Goal: Information Seeking & Learning: Learn about a topic

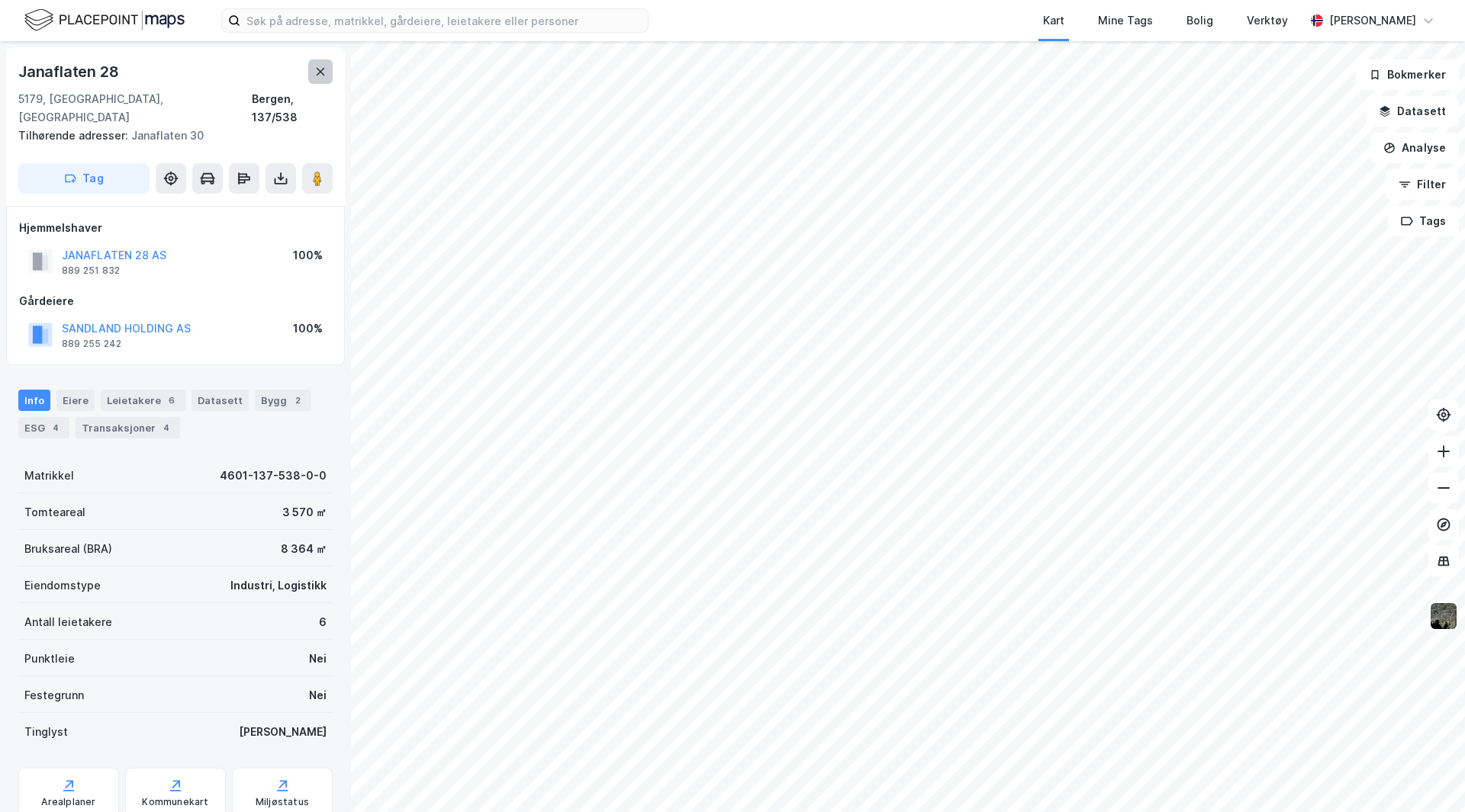
click at [315, 71] on icon at bounding box center [320, 71] width 12 height 12
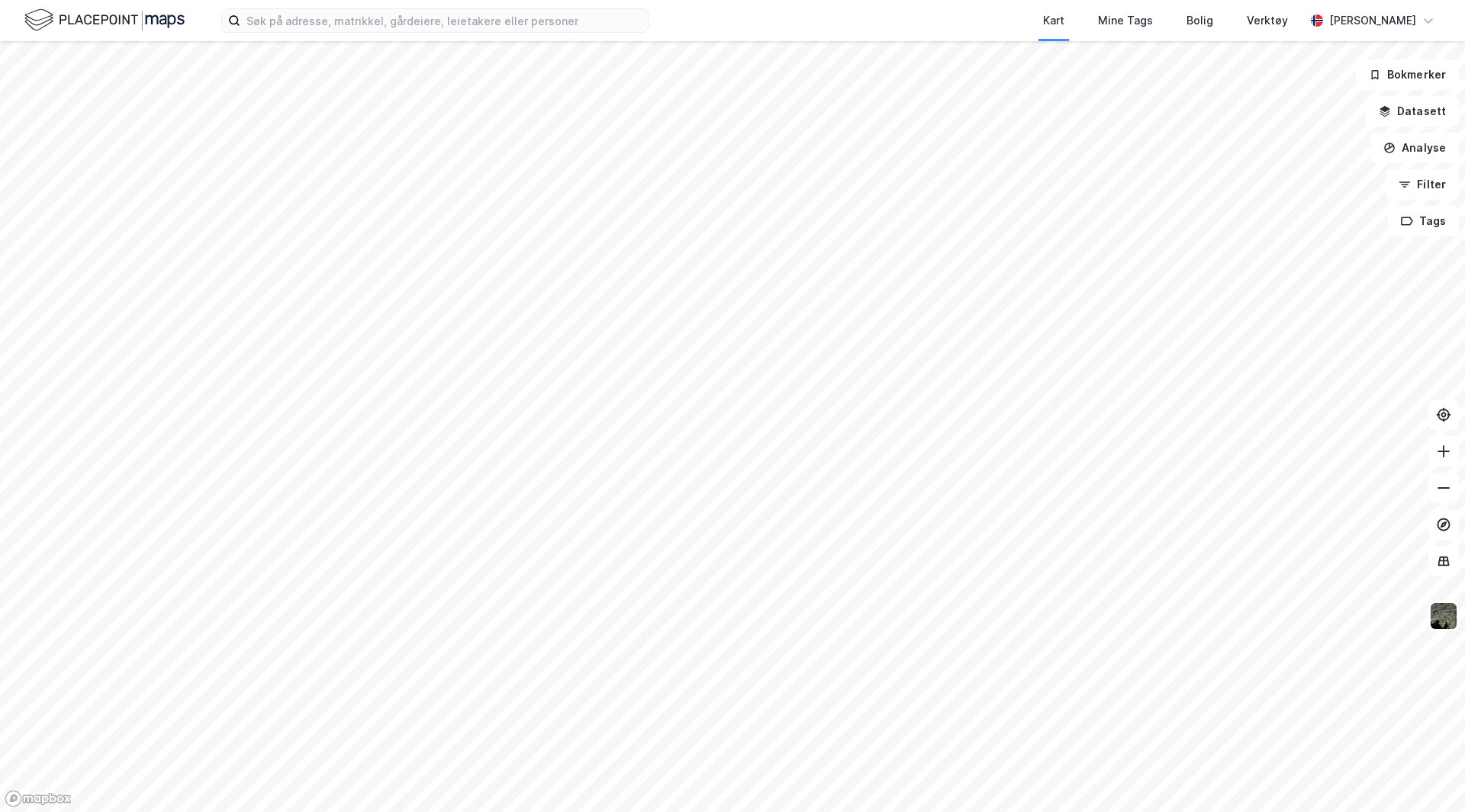
click at [526, 4] on div "Kart Mine Tags Bolig Verktøy [PERSON_NAME] Bokmerker Datasett Analyse Filter Ta…" at bounding box center [732, 406] width 1465 height 812
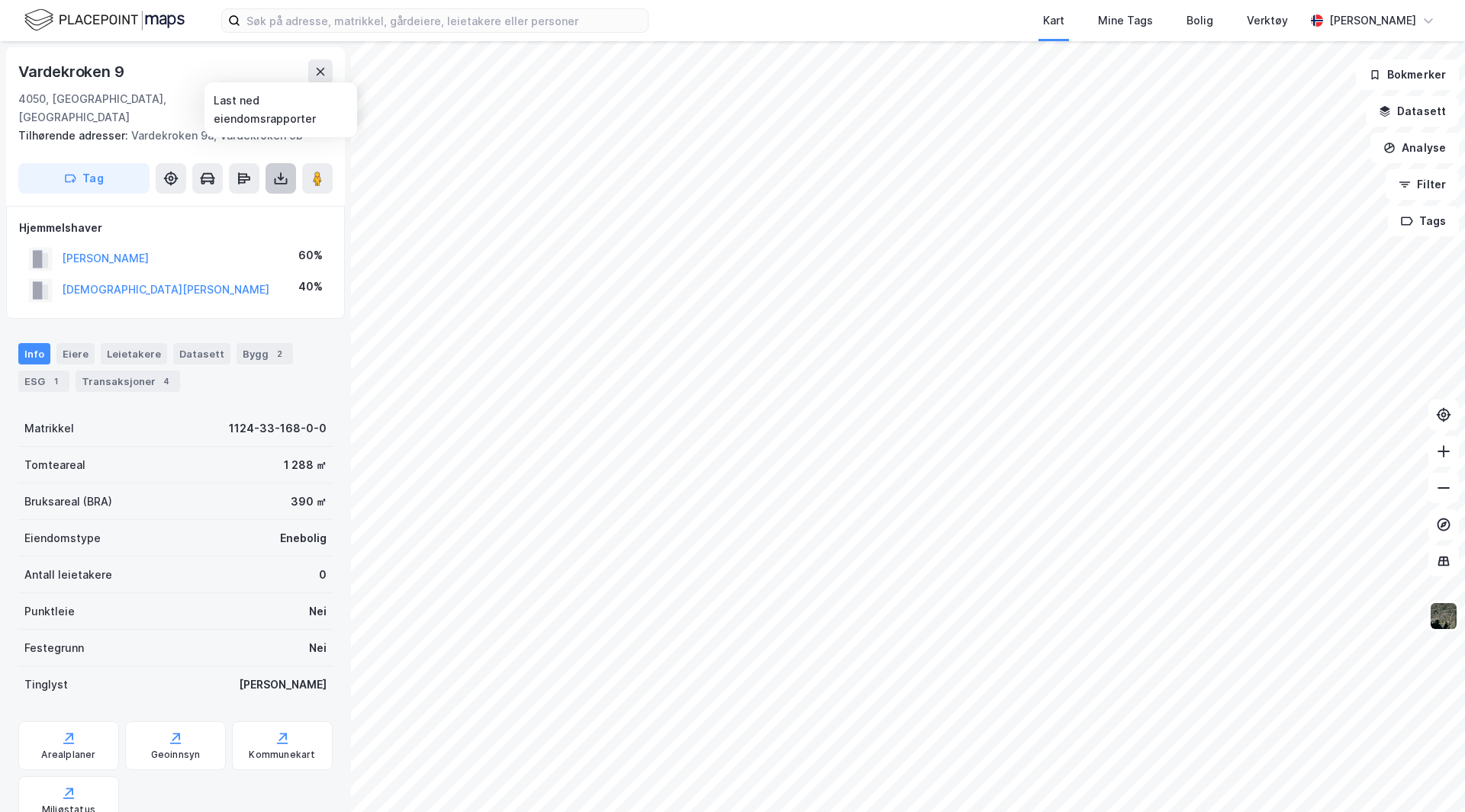
click at [278, 171] on icon at bounding box center [280, 178] width 15 height 15
click at [236, 203] on div "Last ned grunnbok" at bounding box center [205, 209] width 88 height 12
click at [249, 343] on div "Bygg 2" at bounding box center [264, 353] width 56 height 21
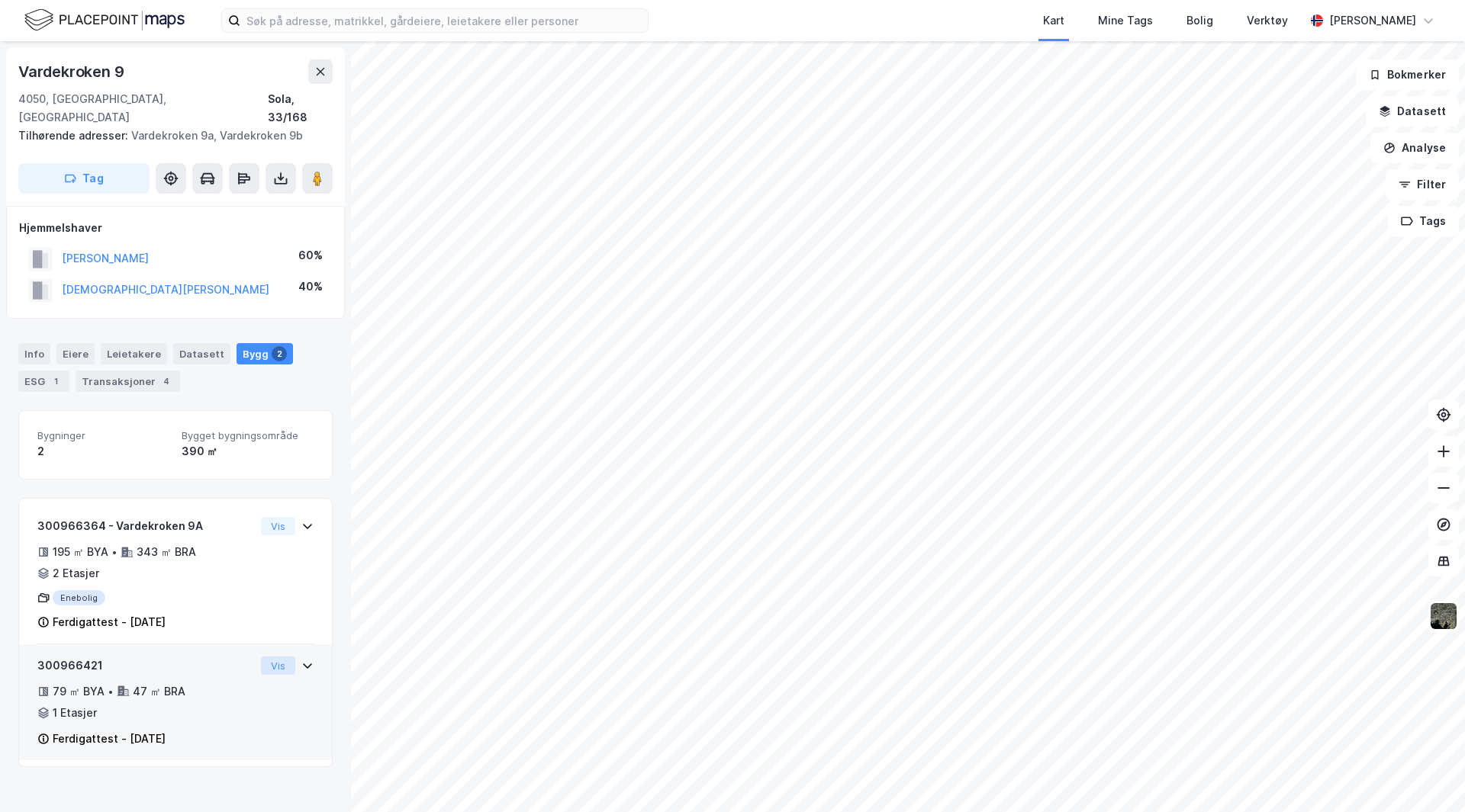
click at [268, 656] on button "Vis" at bounding box center [278, 665] width 34 height 18
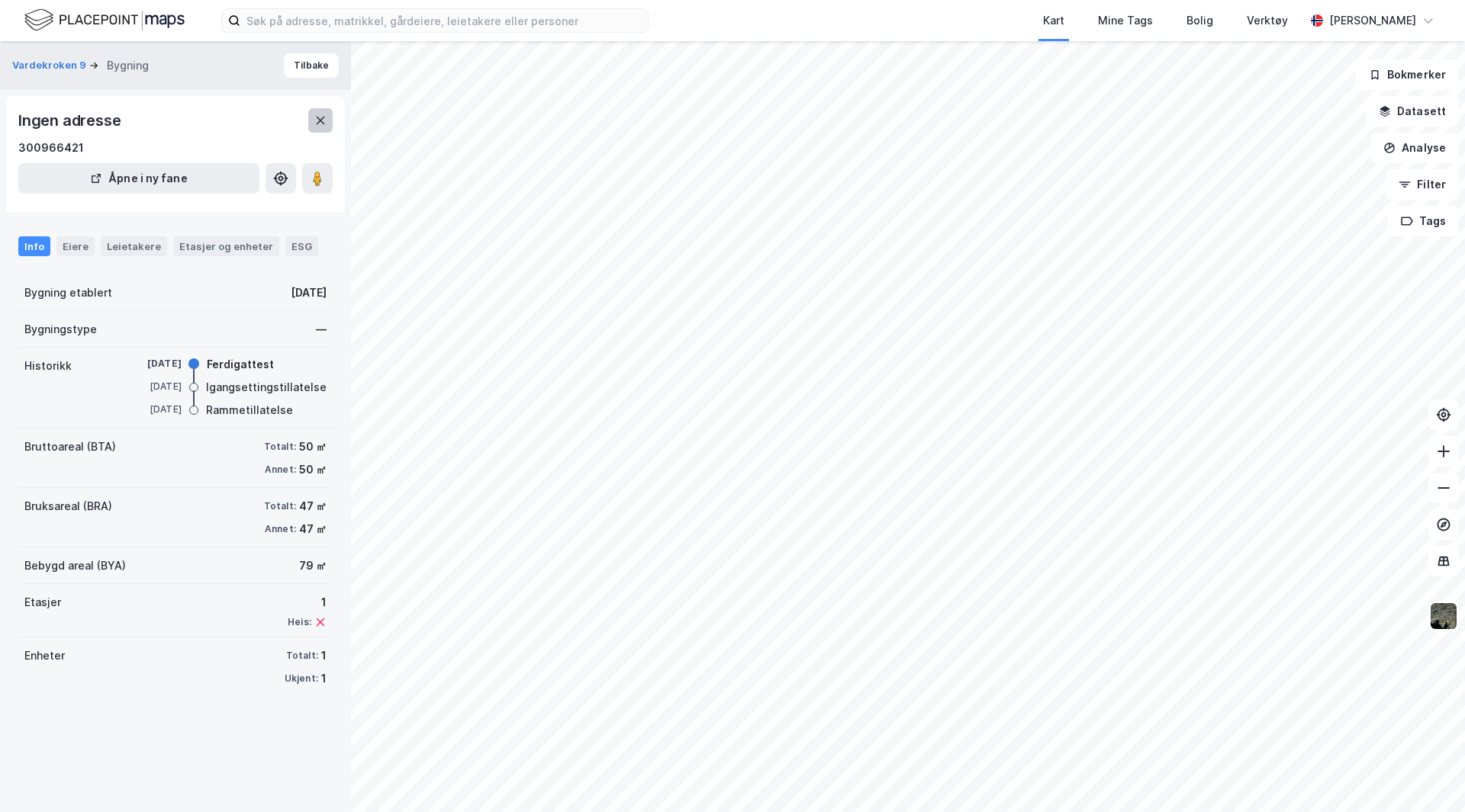
click at [318, 122] on icon at bounding box center [320, 120] width 12 height 12
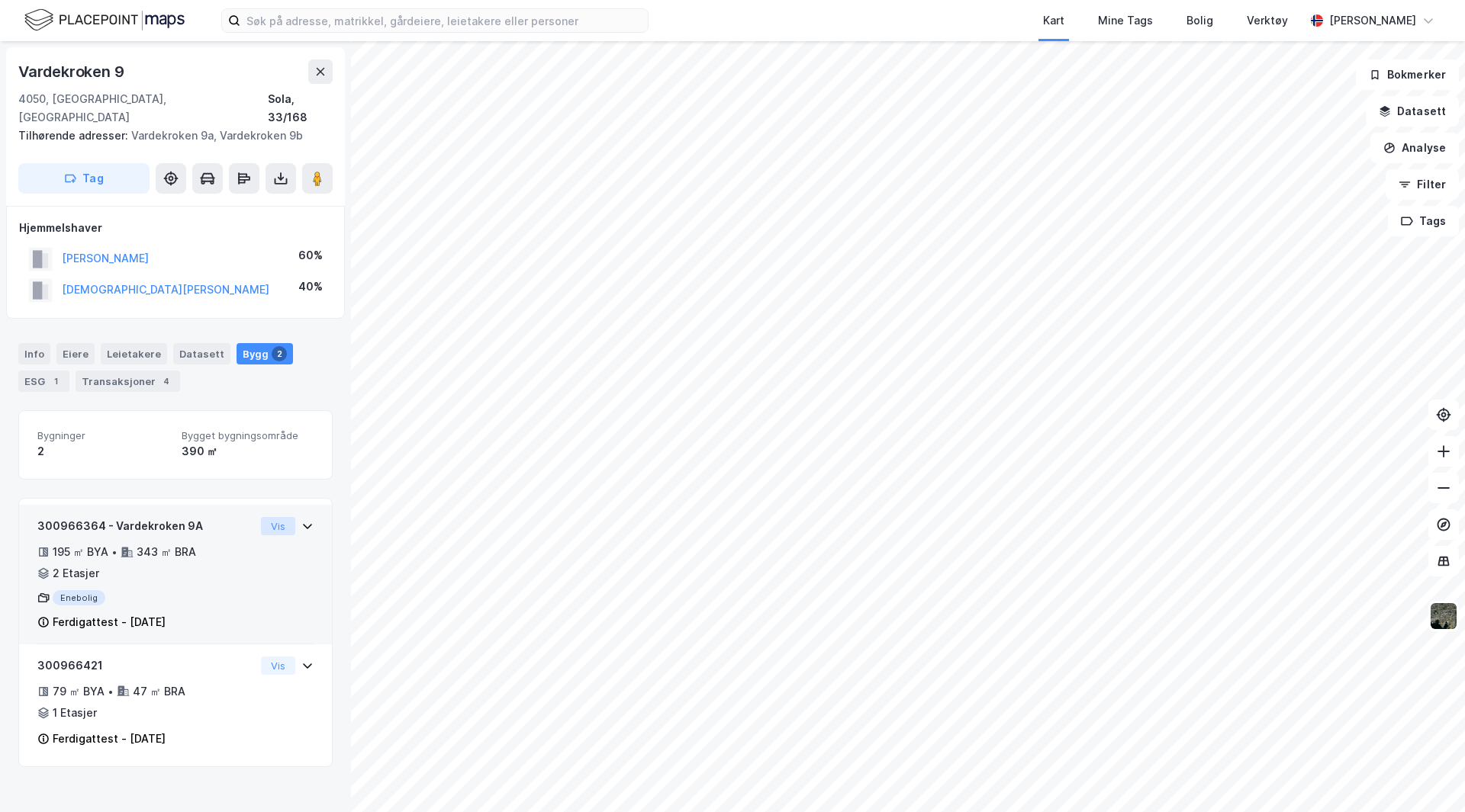
click at [264, 518] on button "Vis" at bounding box center [278, 526] width 34 height 18
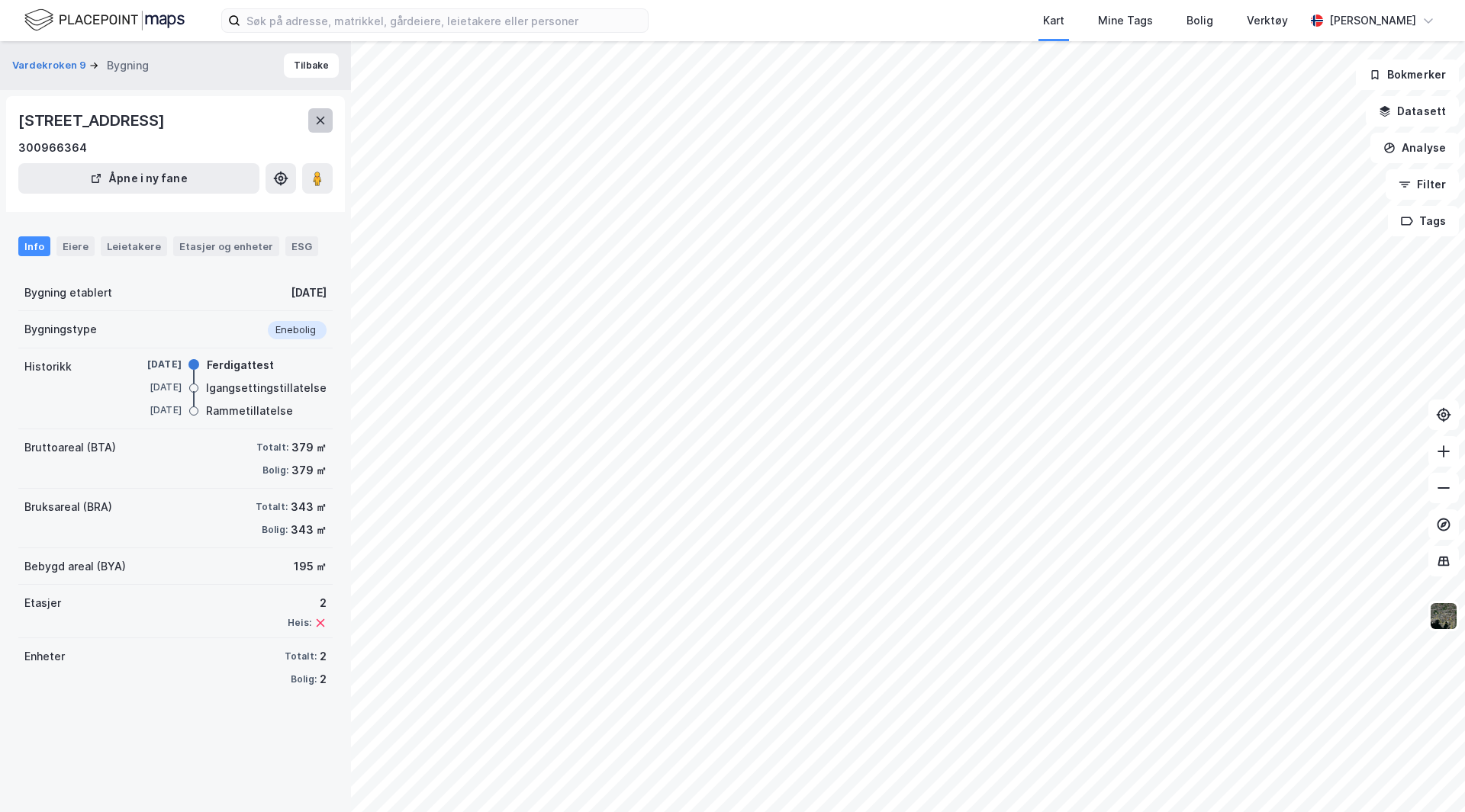
click at [323, 117] on icon at bounding box center [321, 121] width 9 height 8
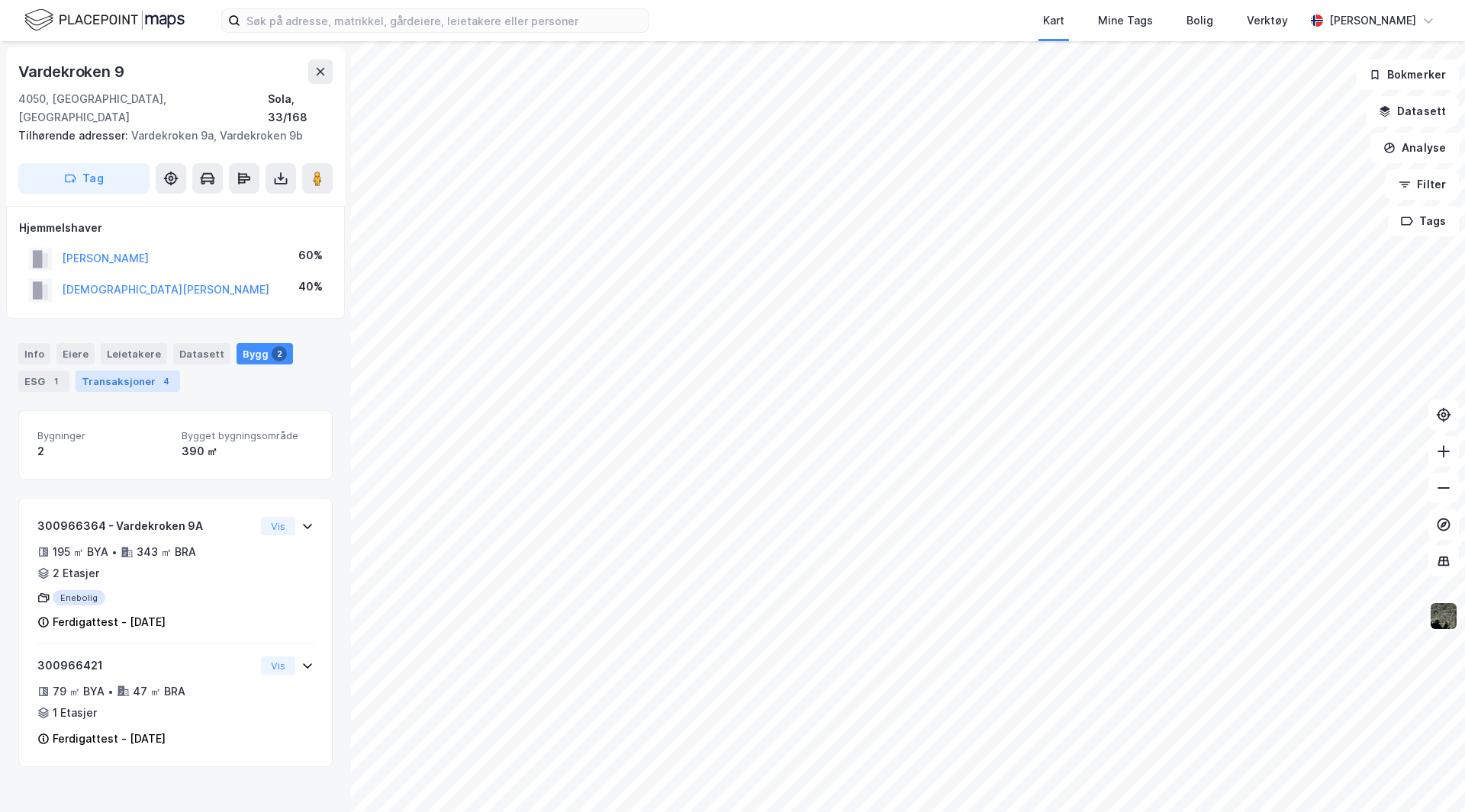
click at [121, 371] on div "Transaksjoner 4" at bounding box center [128, 381] width 105 height 21
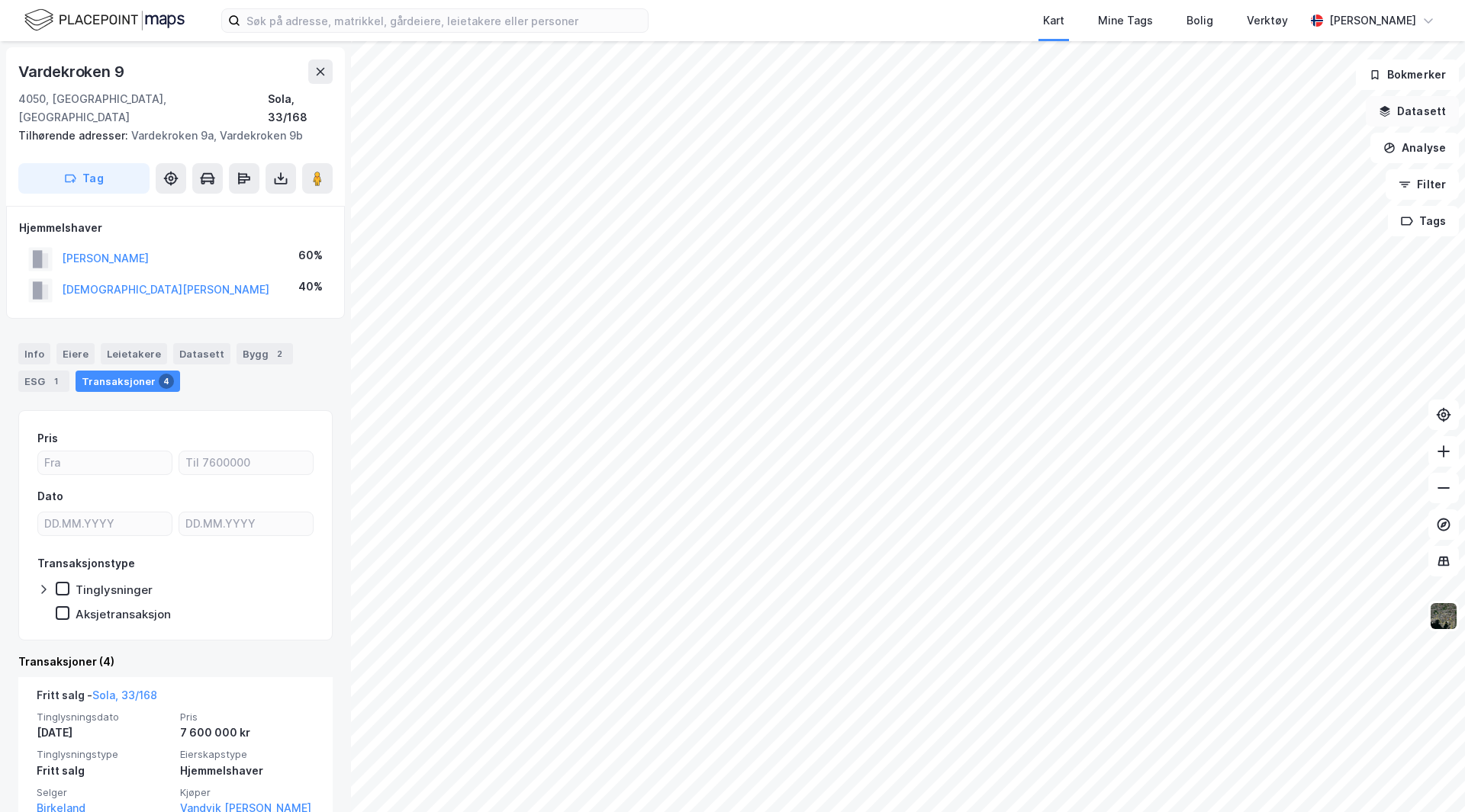
click at [1431, 106] on button "Datasett" at bounding box center [1412, 111] width 93 height 30
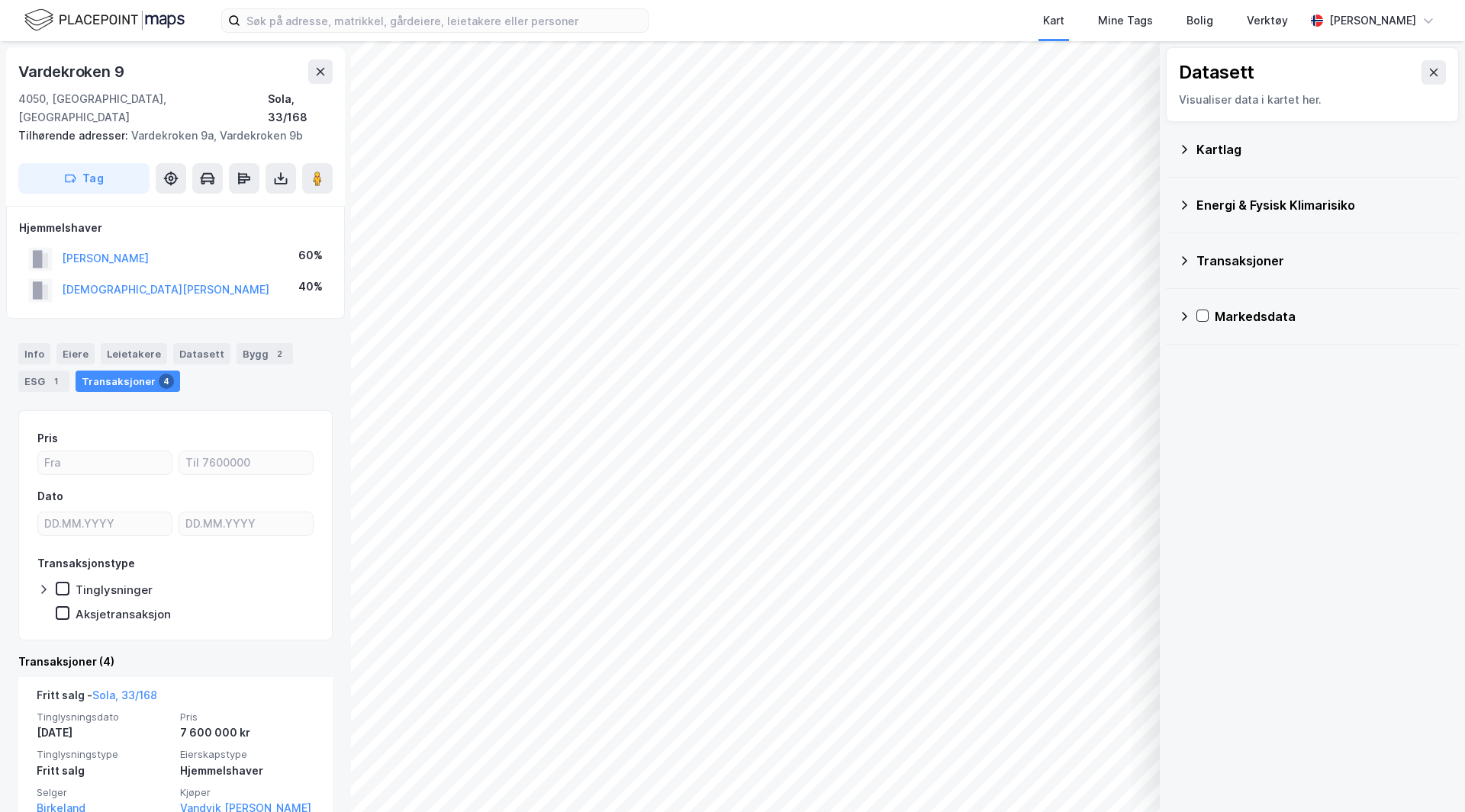
click at [1224, 147] on div "Kartlag" at bounding box center [1321, 149] width 250 height 18
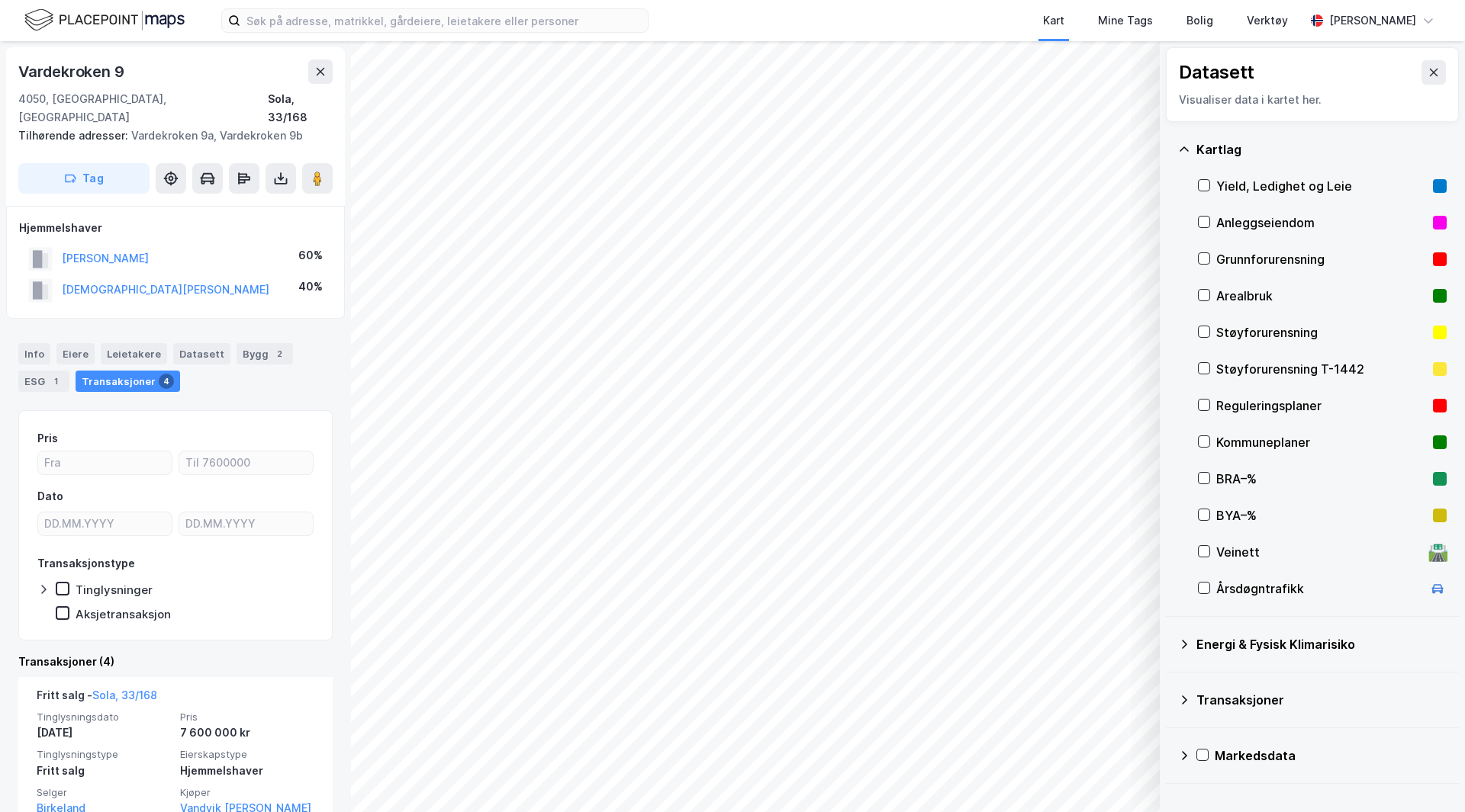
click at [1224, 147] on div "Kartlag" at bounding box center [1321, 149] width 250 height 18
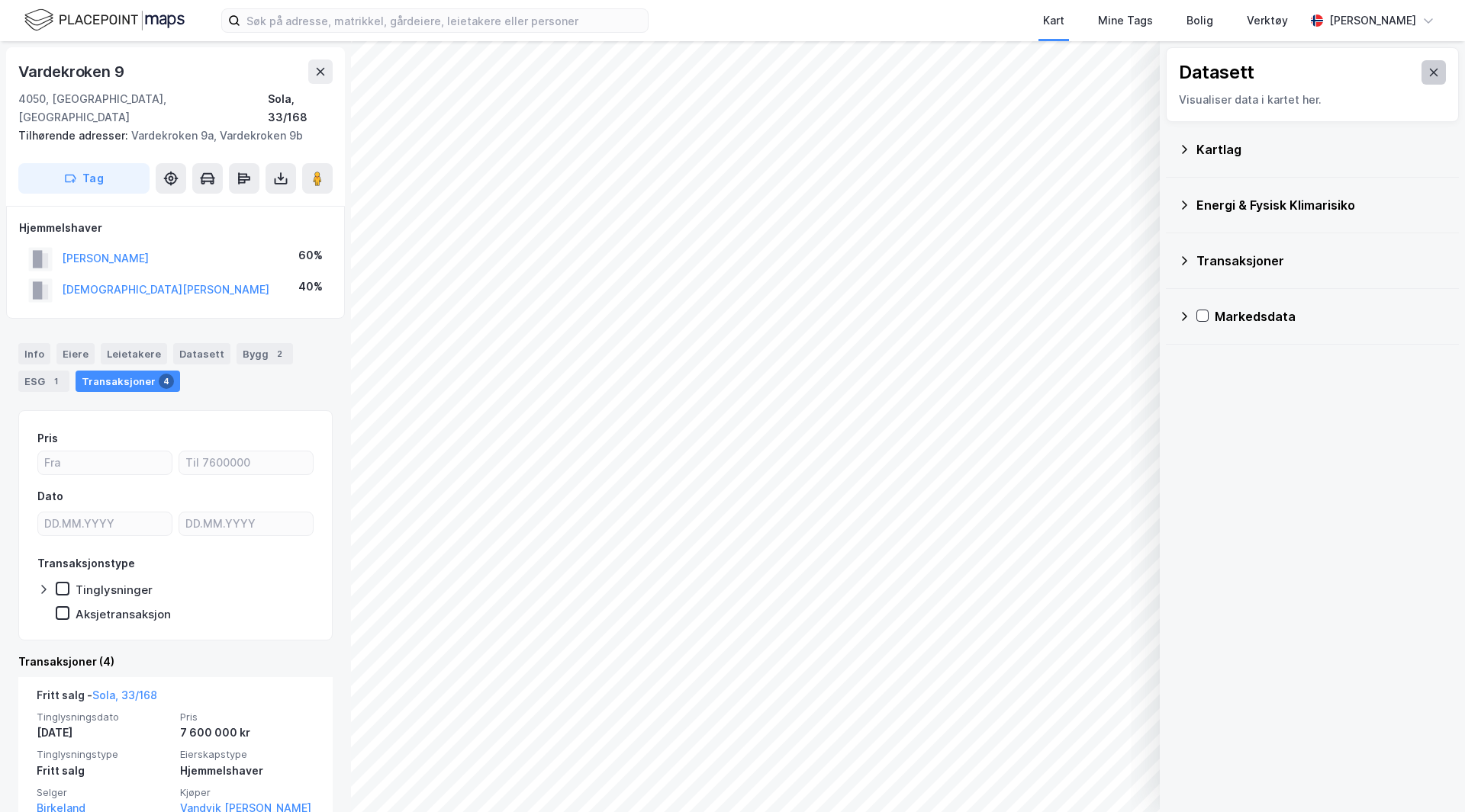
click at [1428, 71] on icon at bounding box center [1433, 72] width 12 height 12
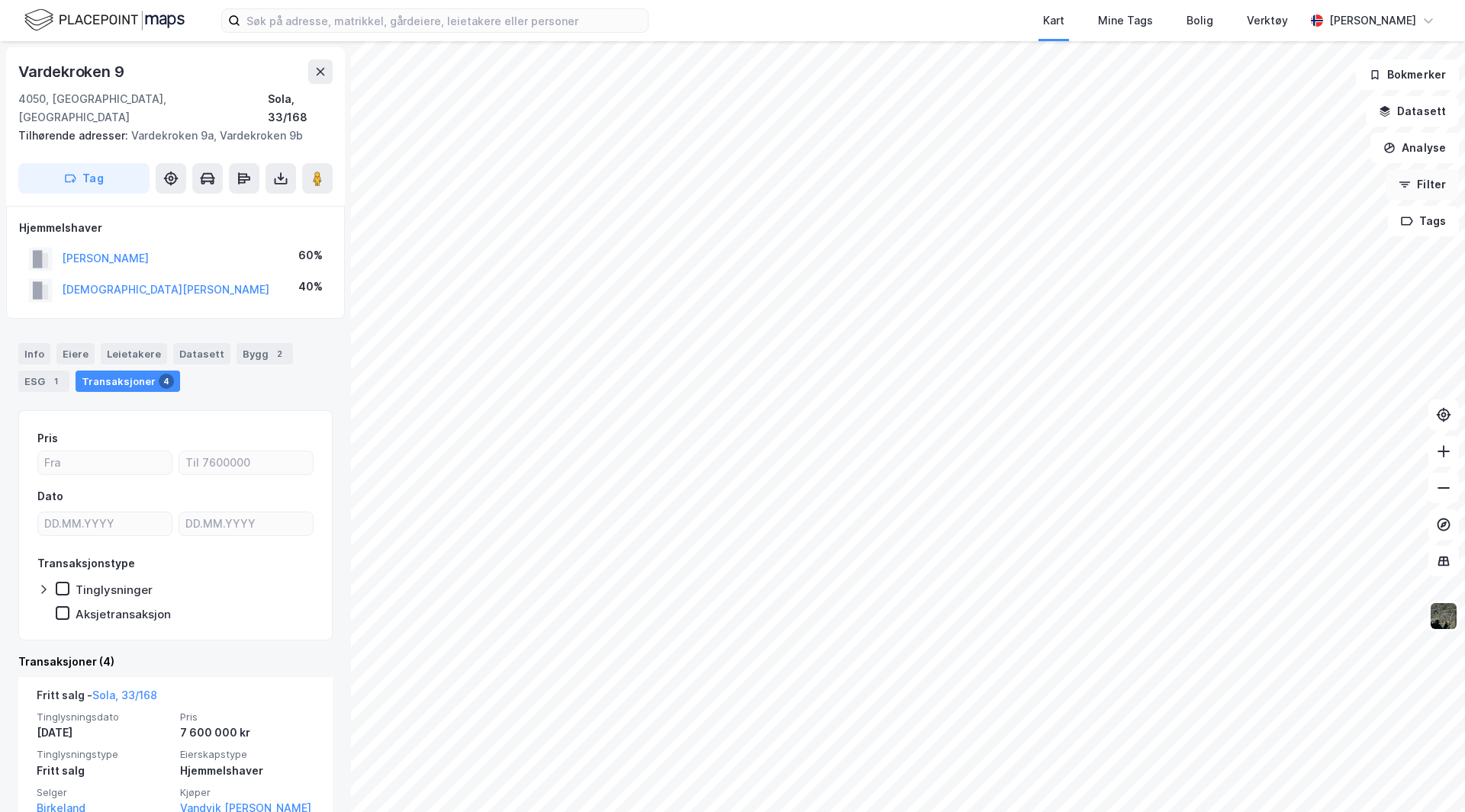
click at [1415, 183] on button "Filter" at bounding box center [1422, 184] width 73 height 30
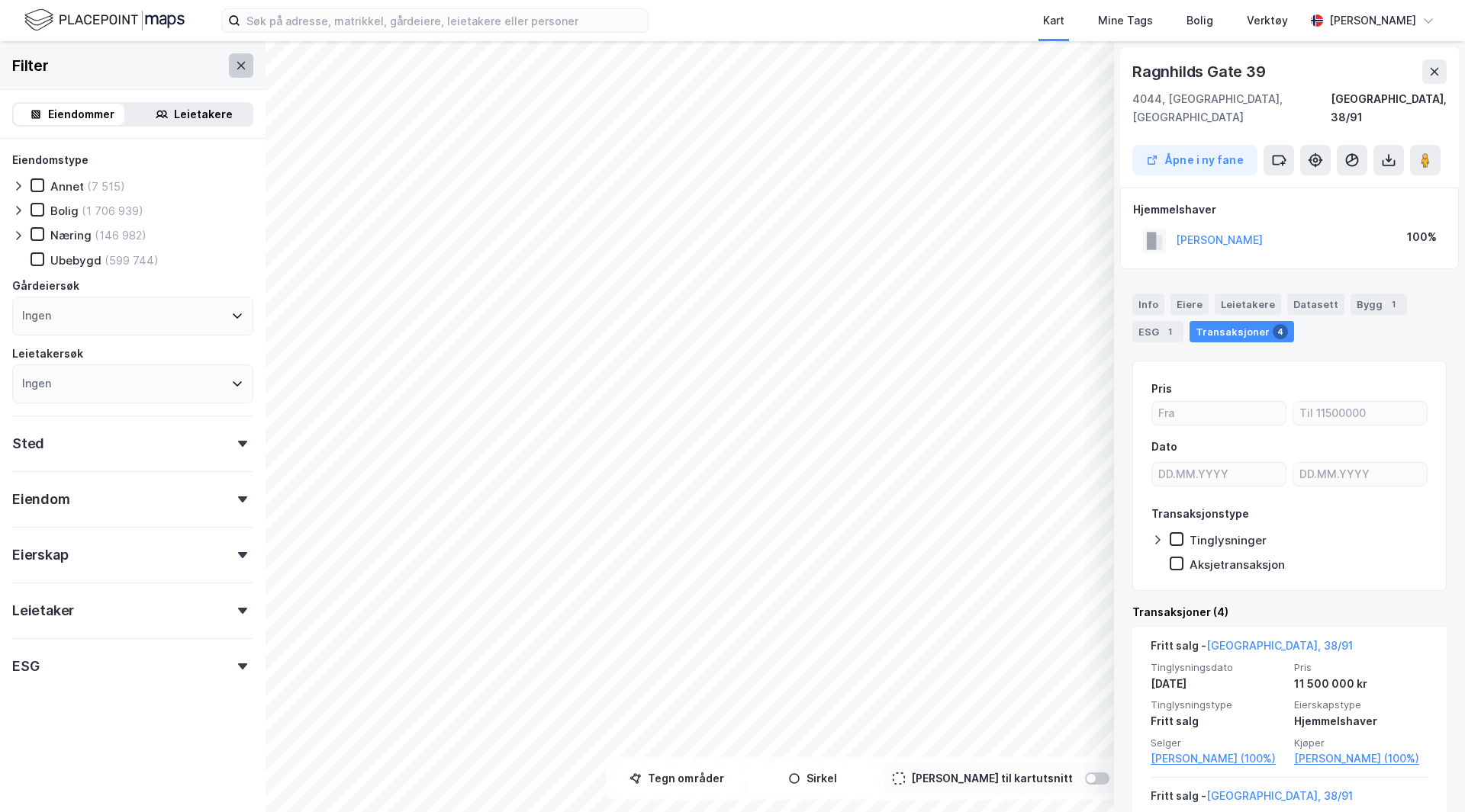
click at [229, 71] on button at bounding box center [241, 65] width 25 height 25
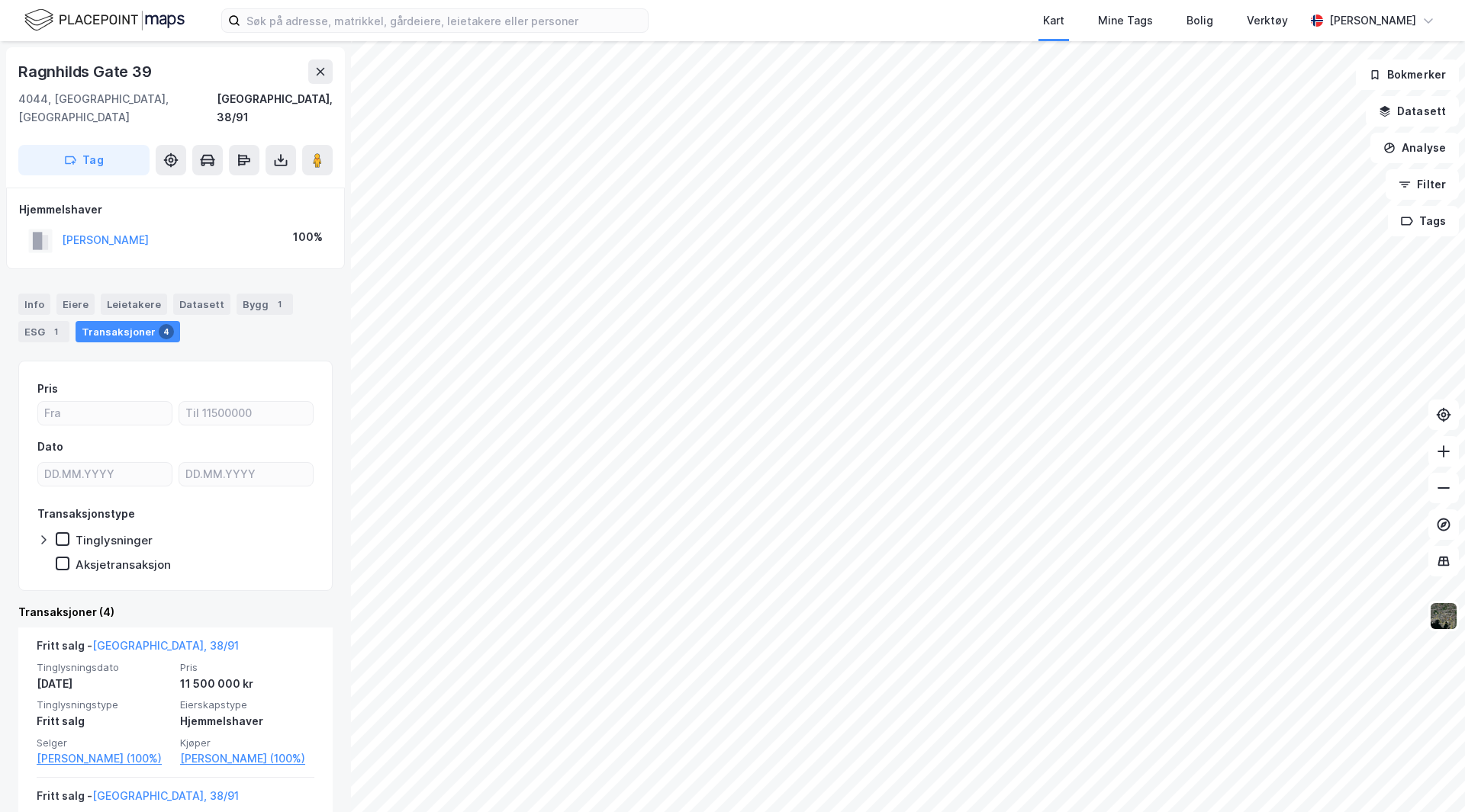
click at [121, 321] on div "Transaksjoner 4" at bounding box center [128, 332] width 105 height 21
click at [30, 294] on div "Info" at bounding box center [34, 304] width 32 height 21
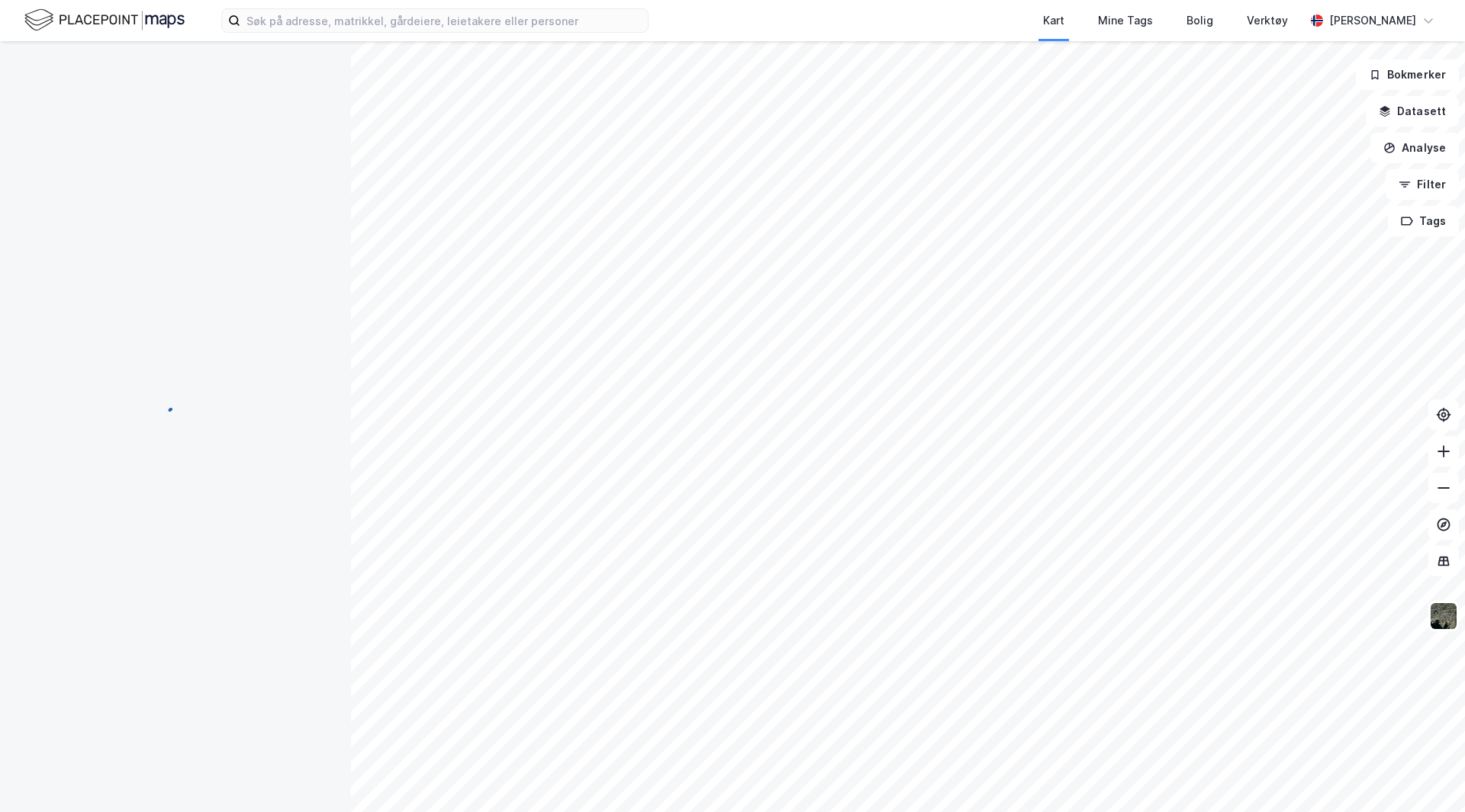
scroll to position [1, 0]
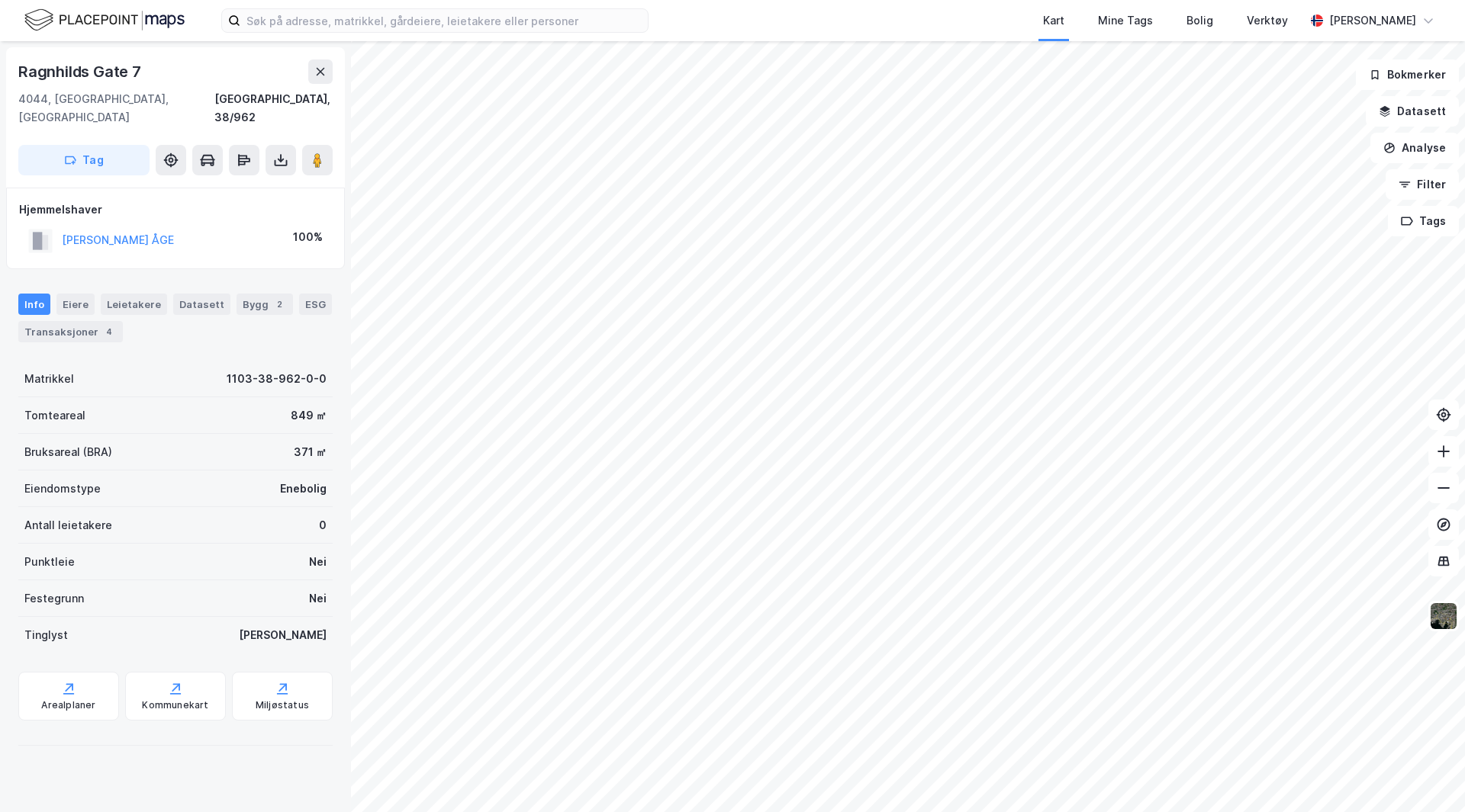
scroll to position [1, 0]
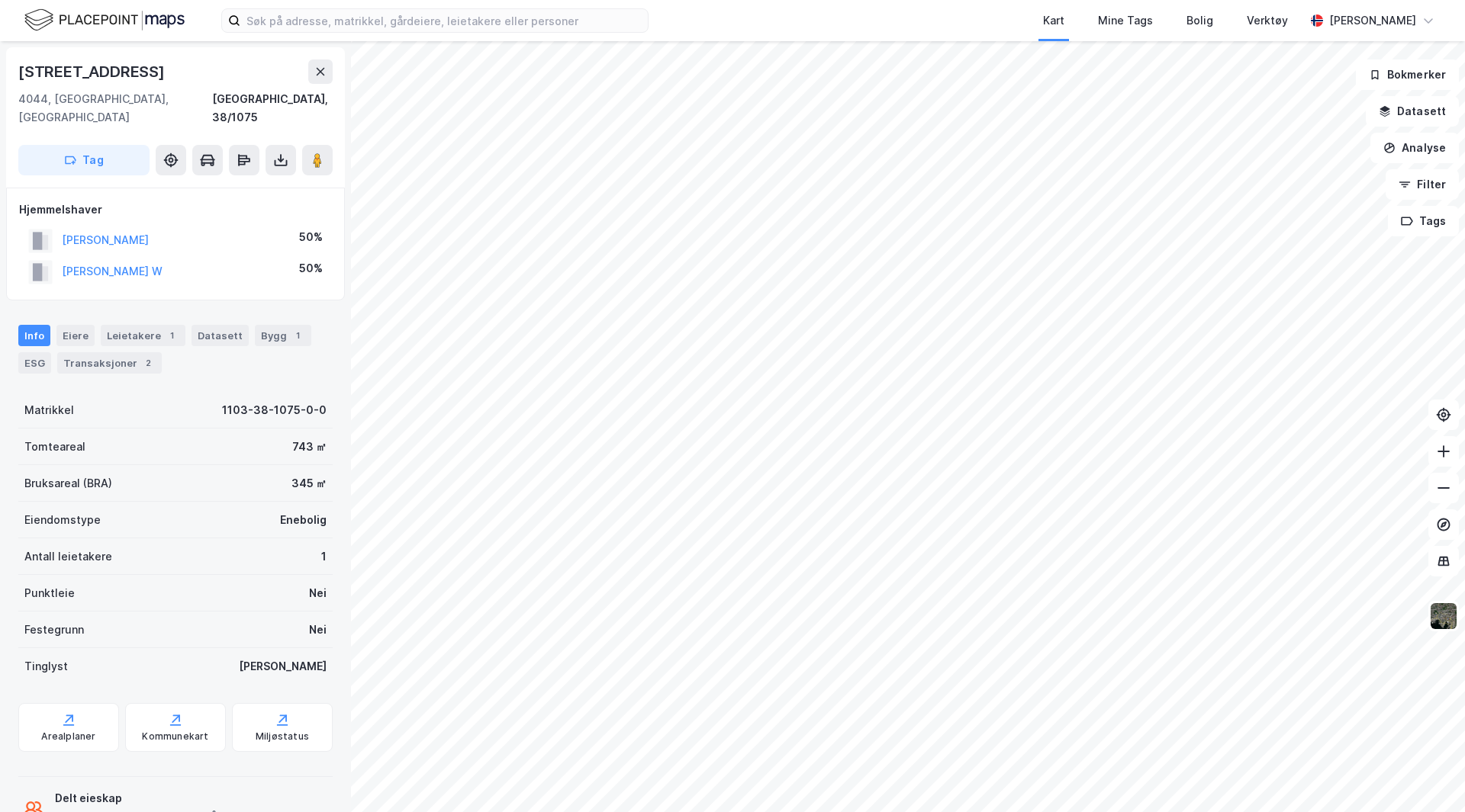
scroll to position [1, 0]
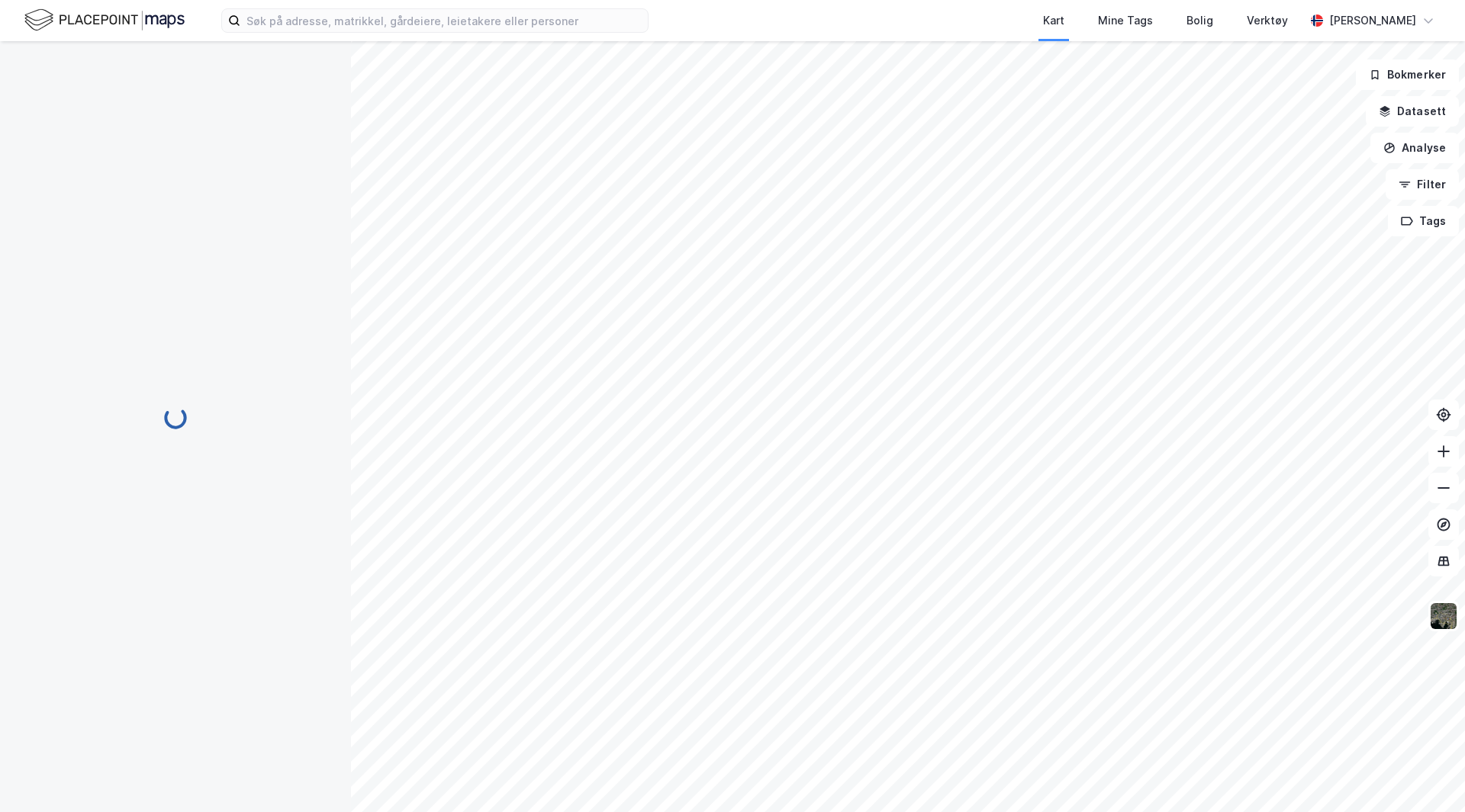
scroll to position [1, 0]
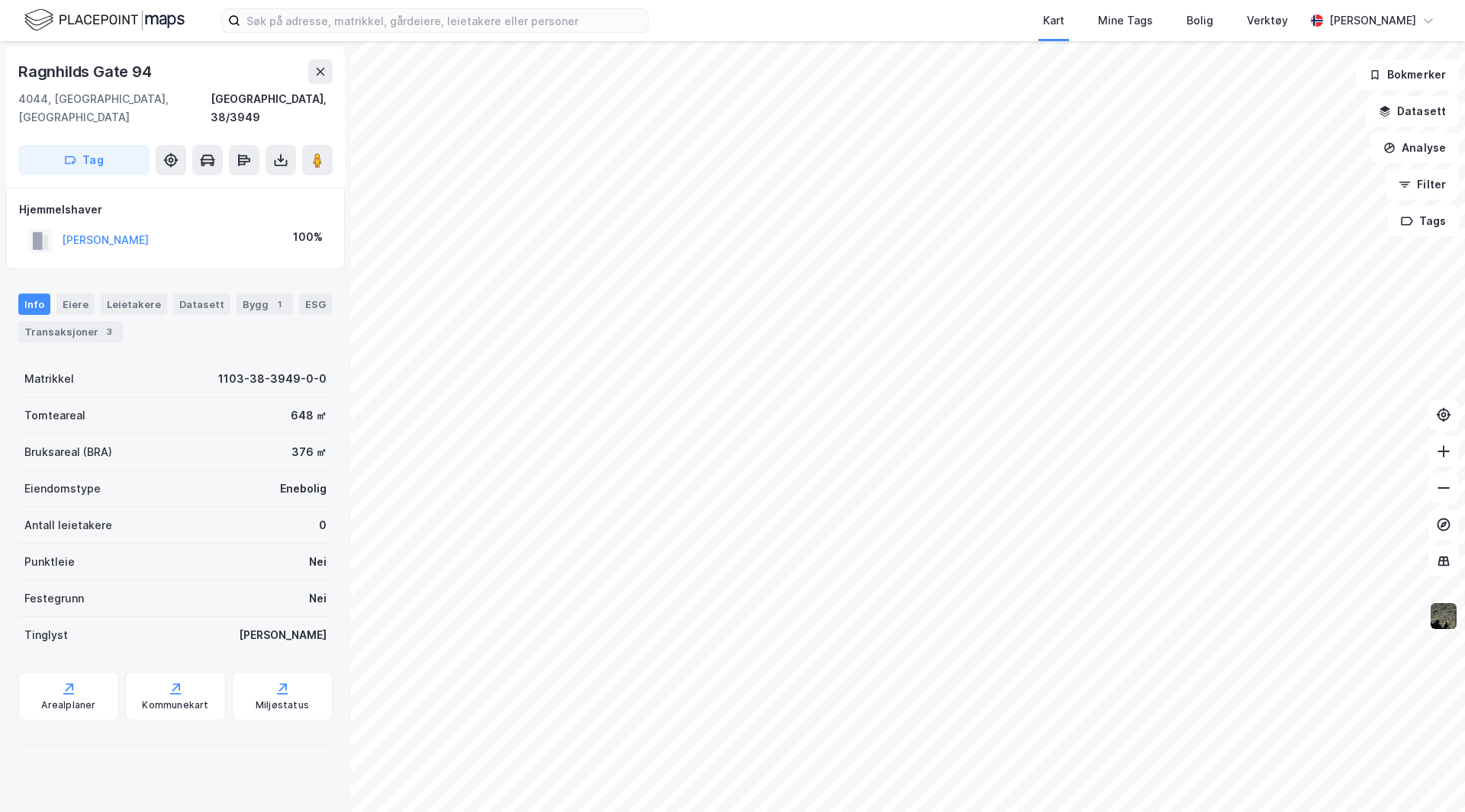
scroll to position [1, 0]
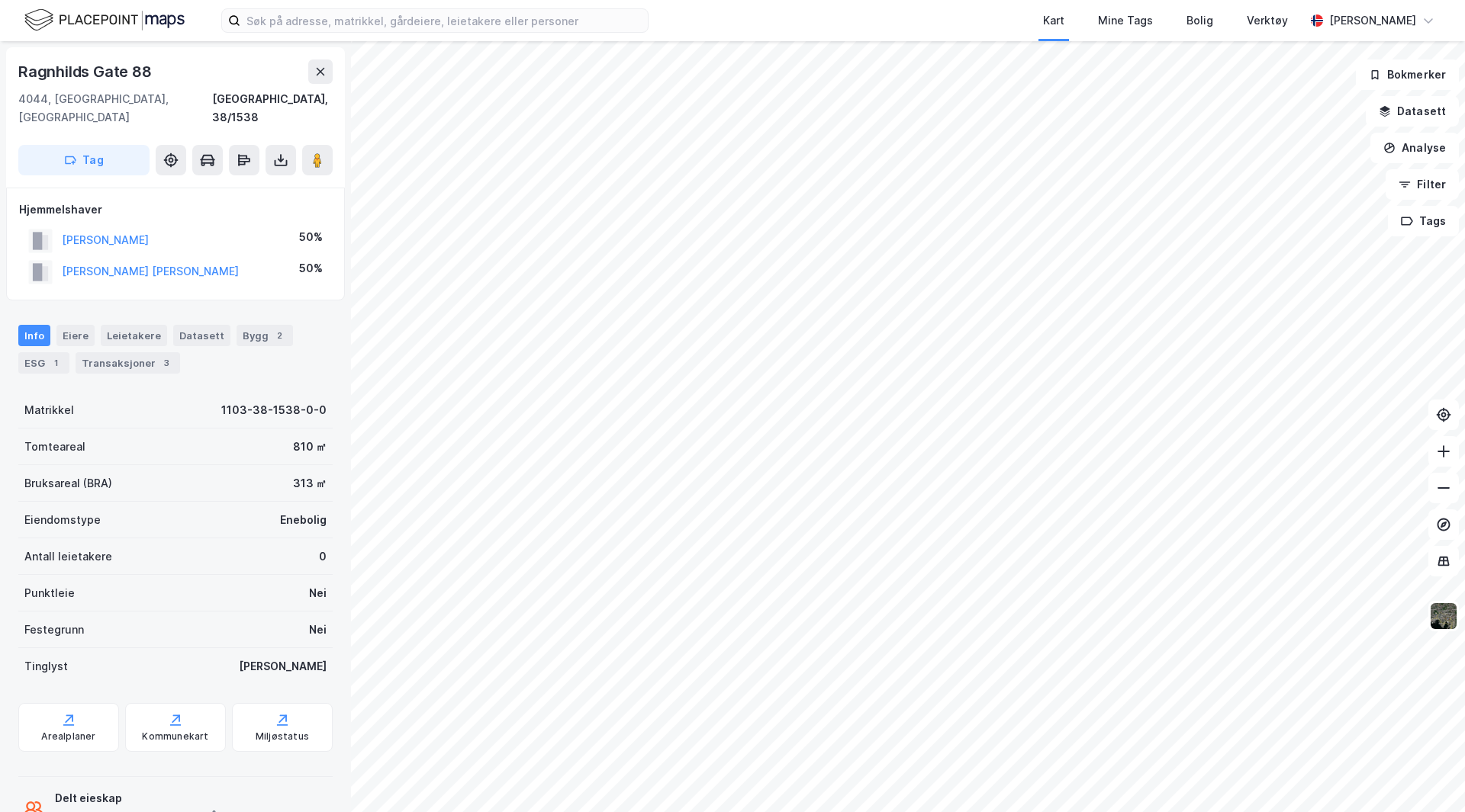
scroll to position [1, 0]
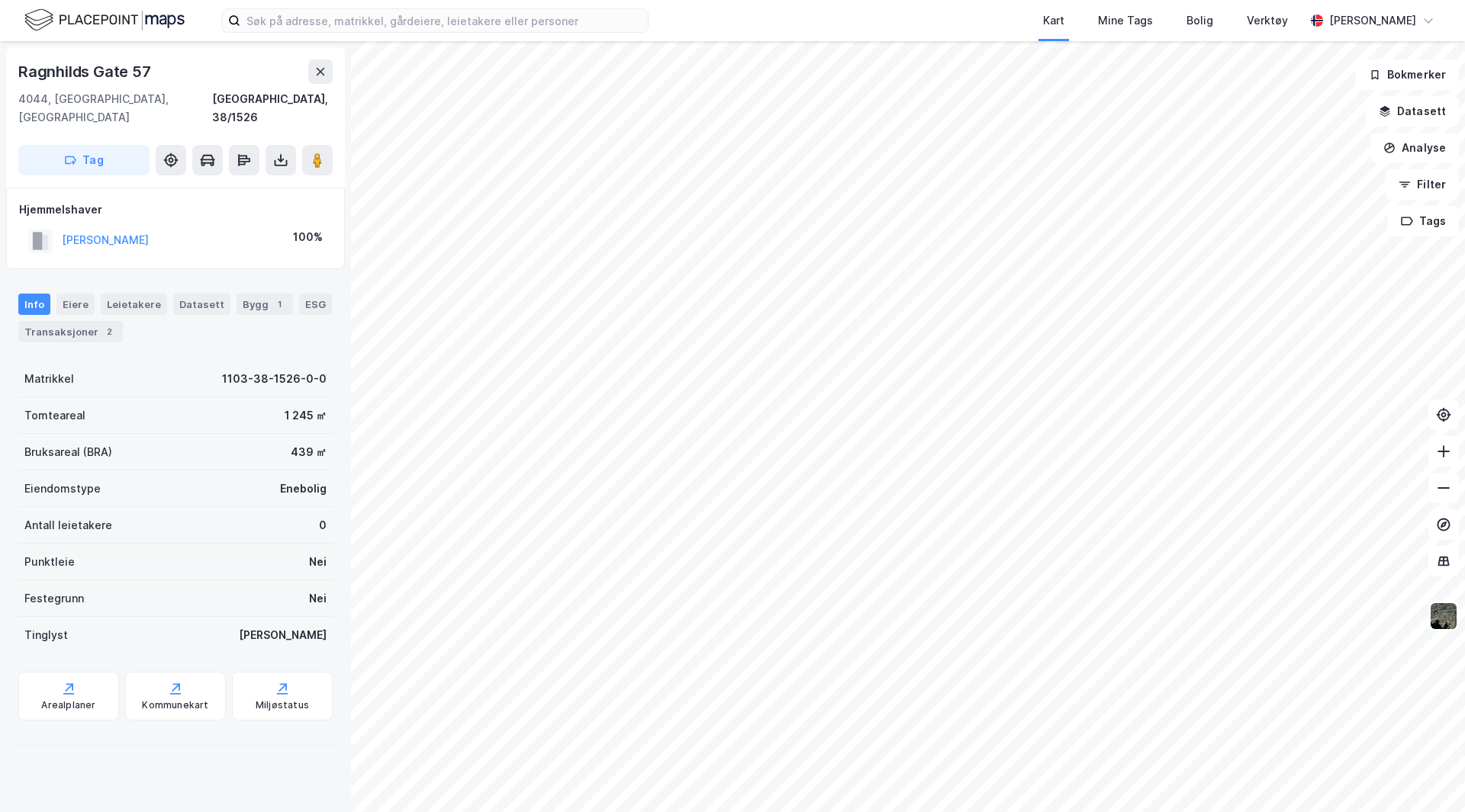
scroll to position [1, 0]
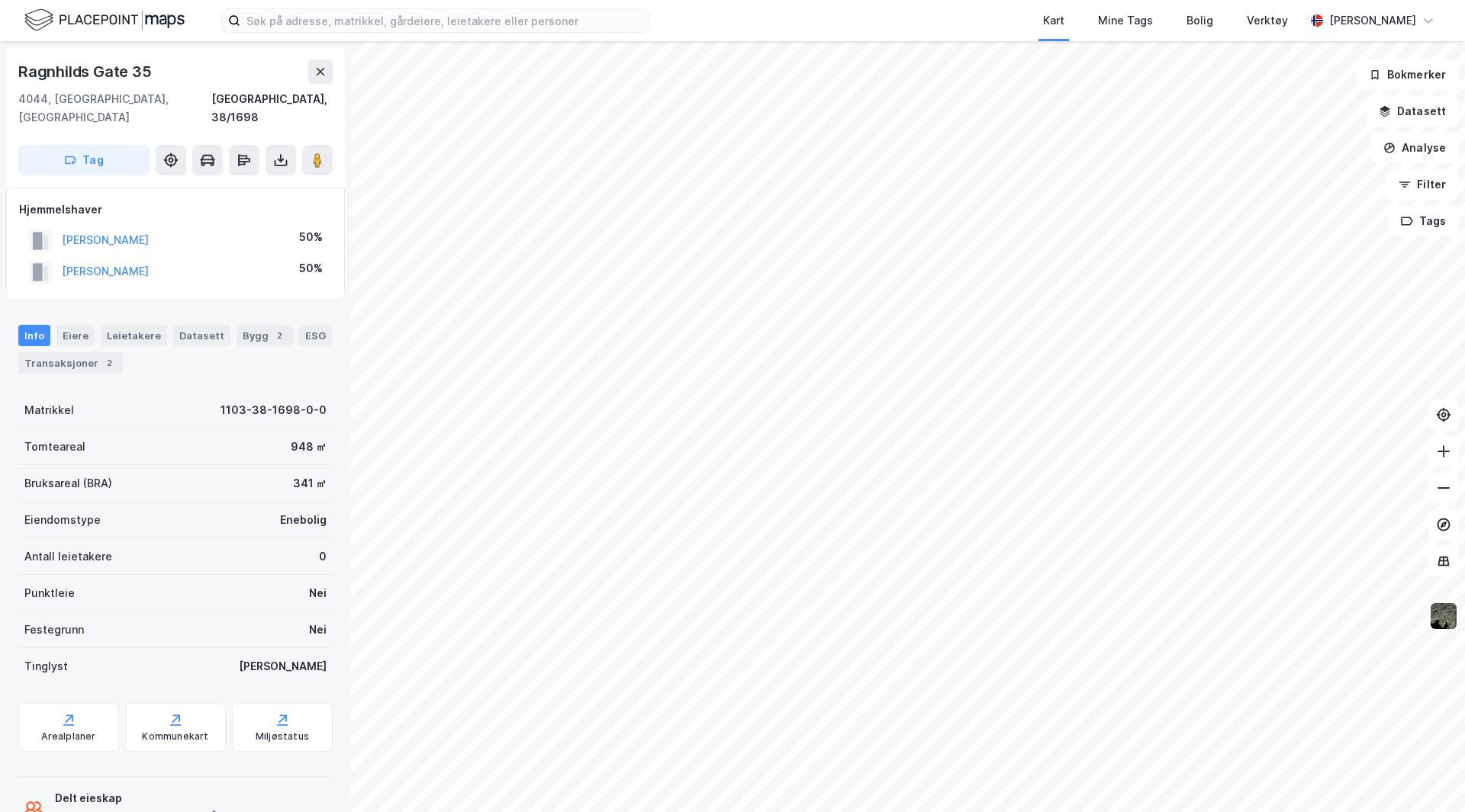
scroll to position [1, 0]
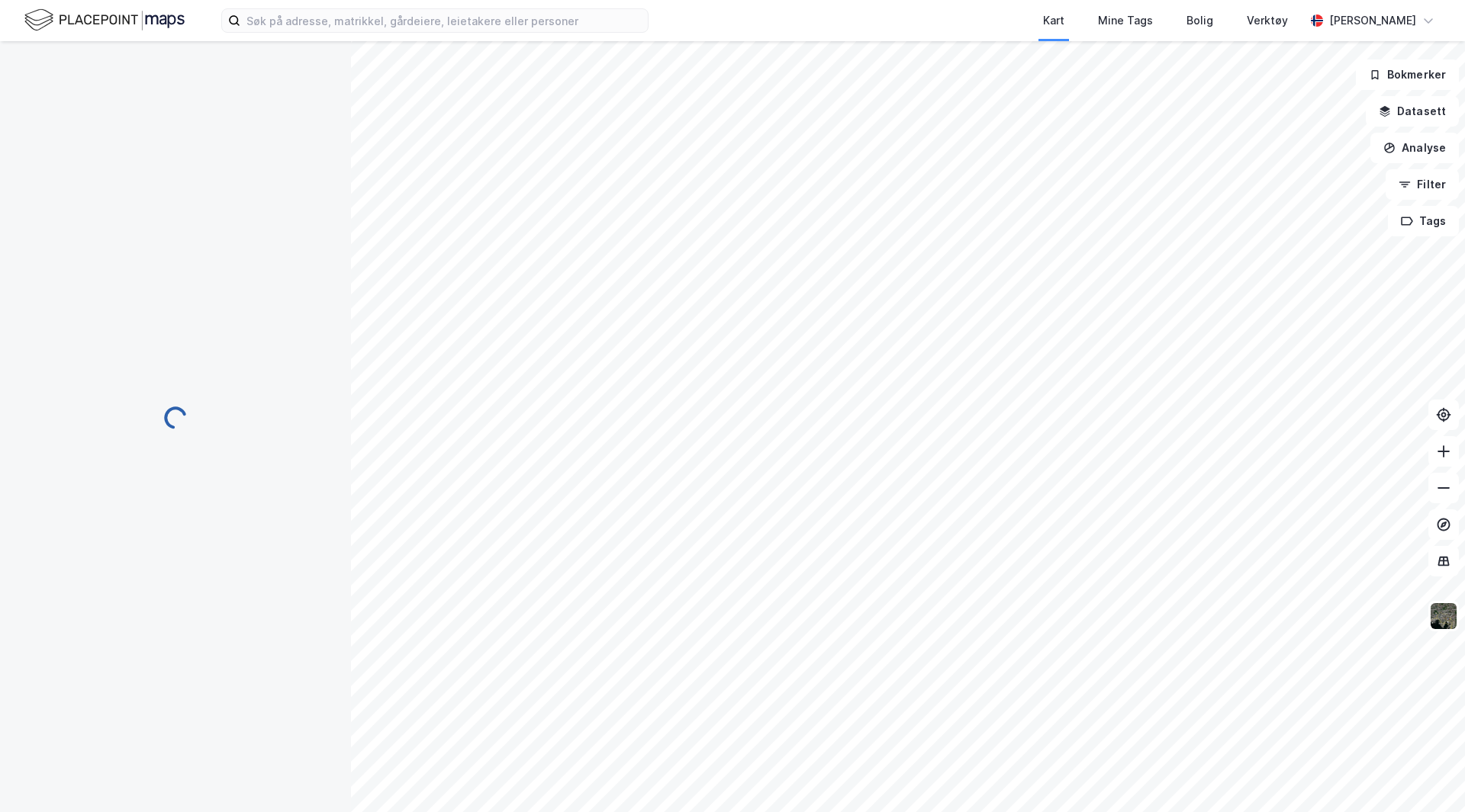
scroll to position [1, 0]
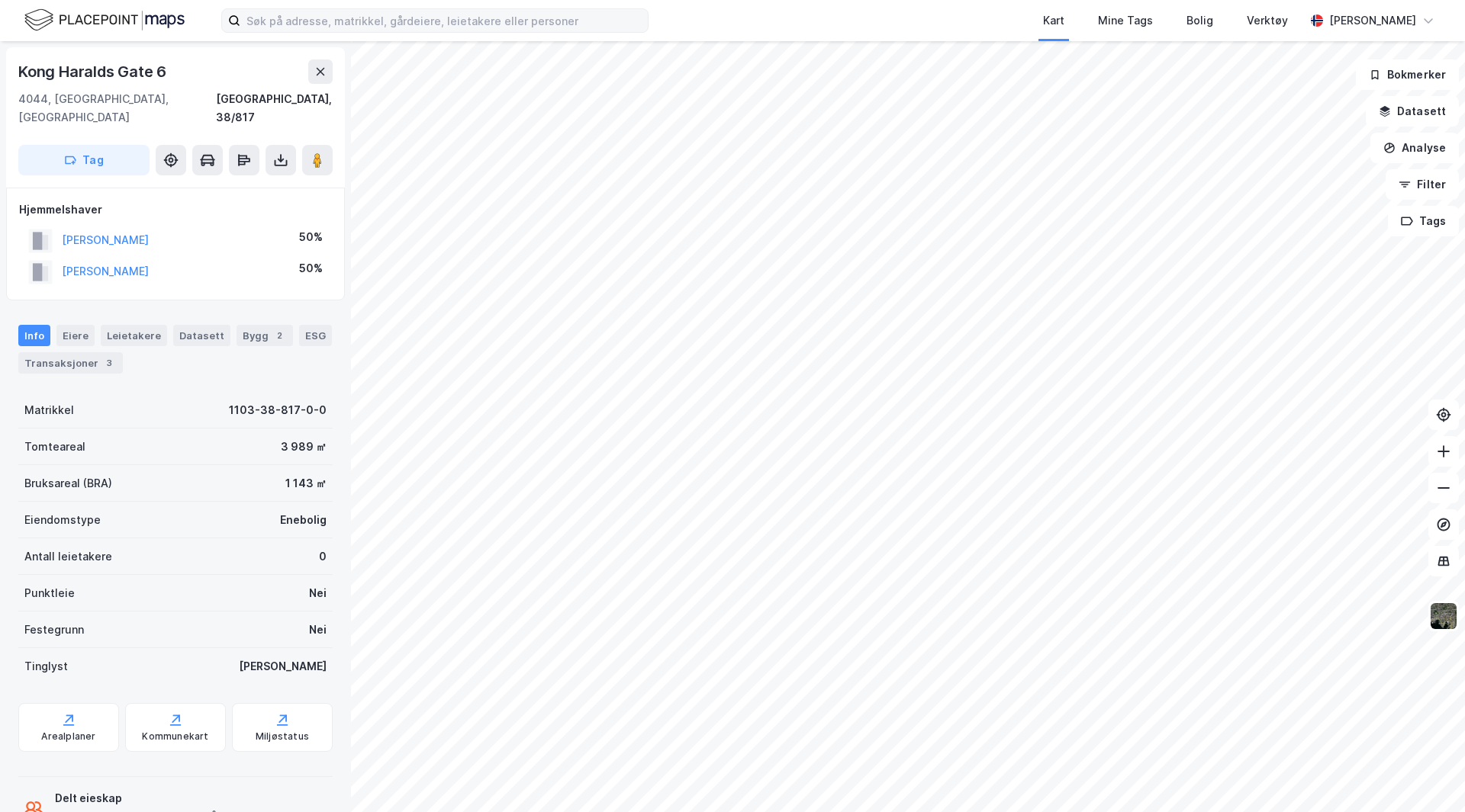
scroll to position [1, 0]
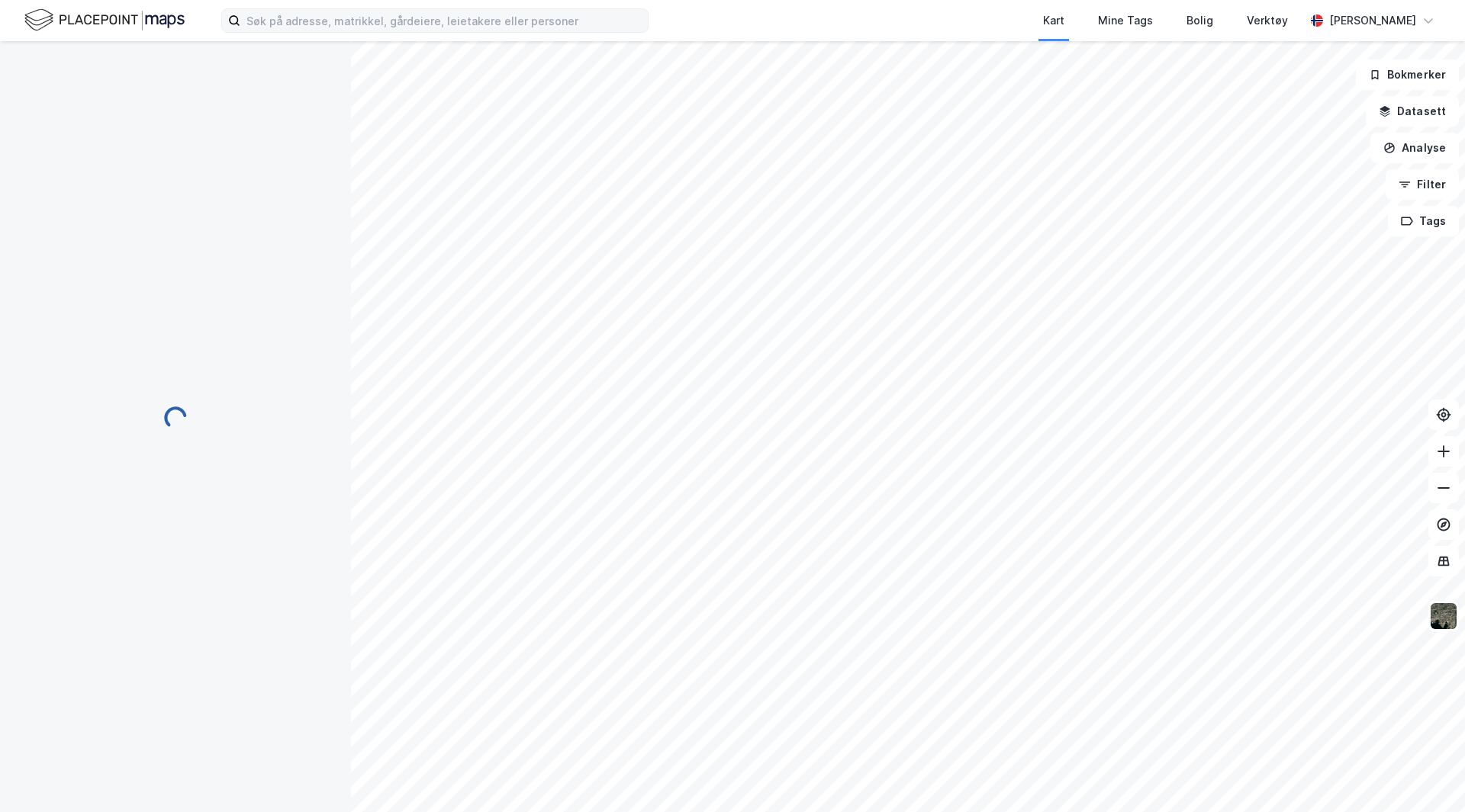
scroll to position [1, 0]
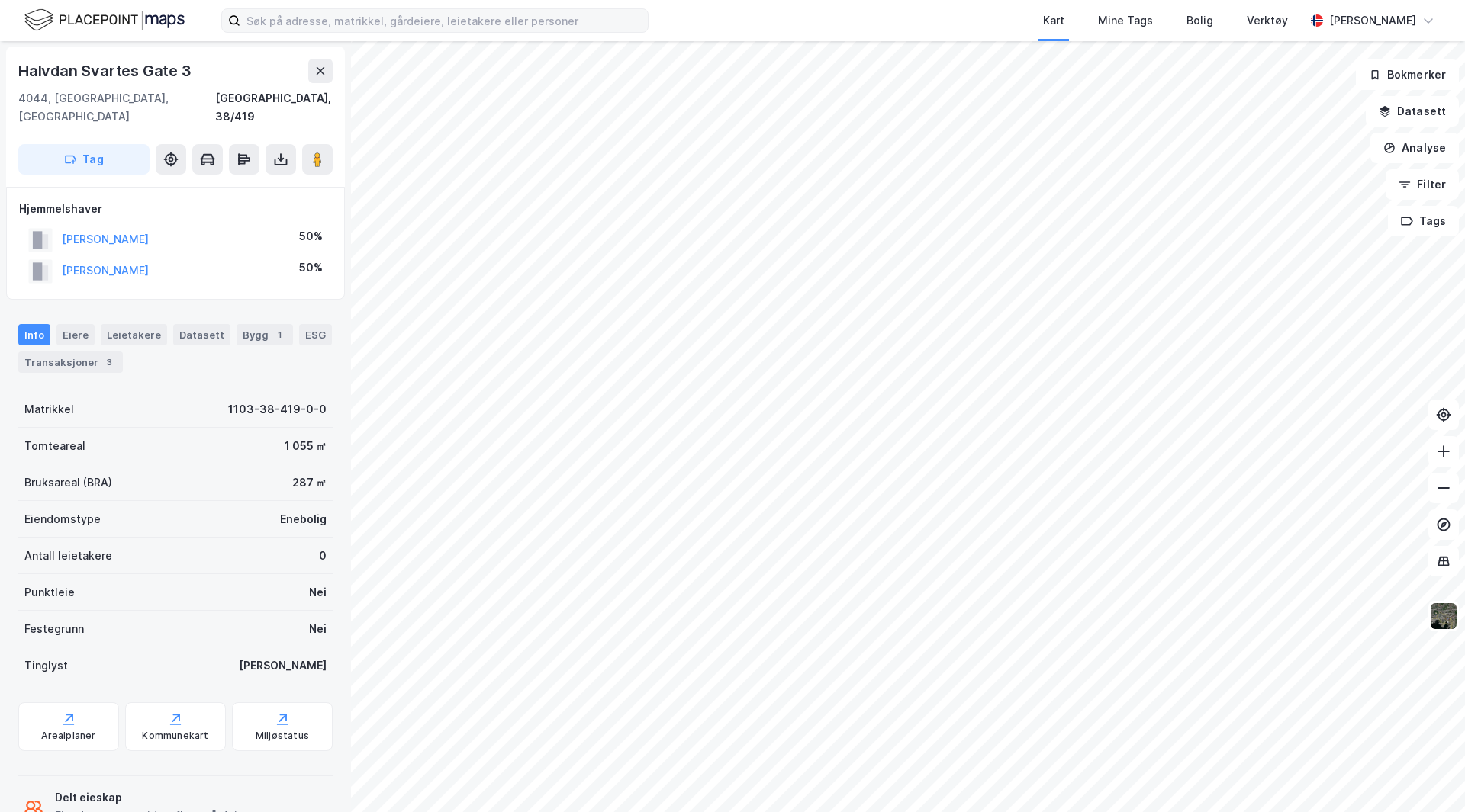
scroll to position [1, 0]
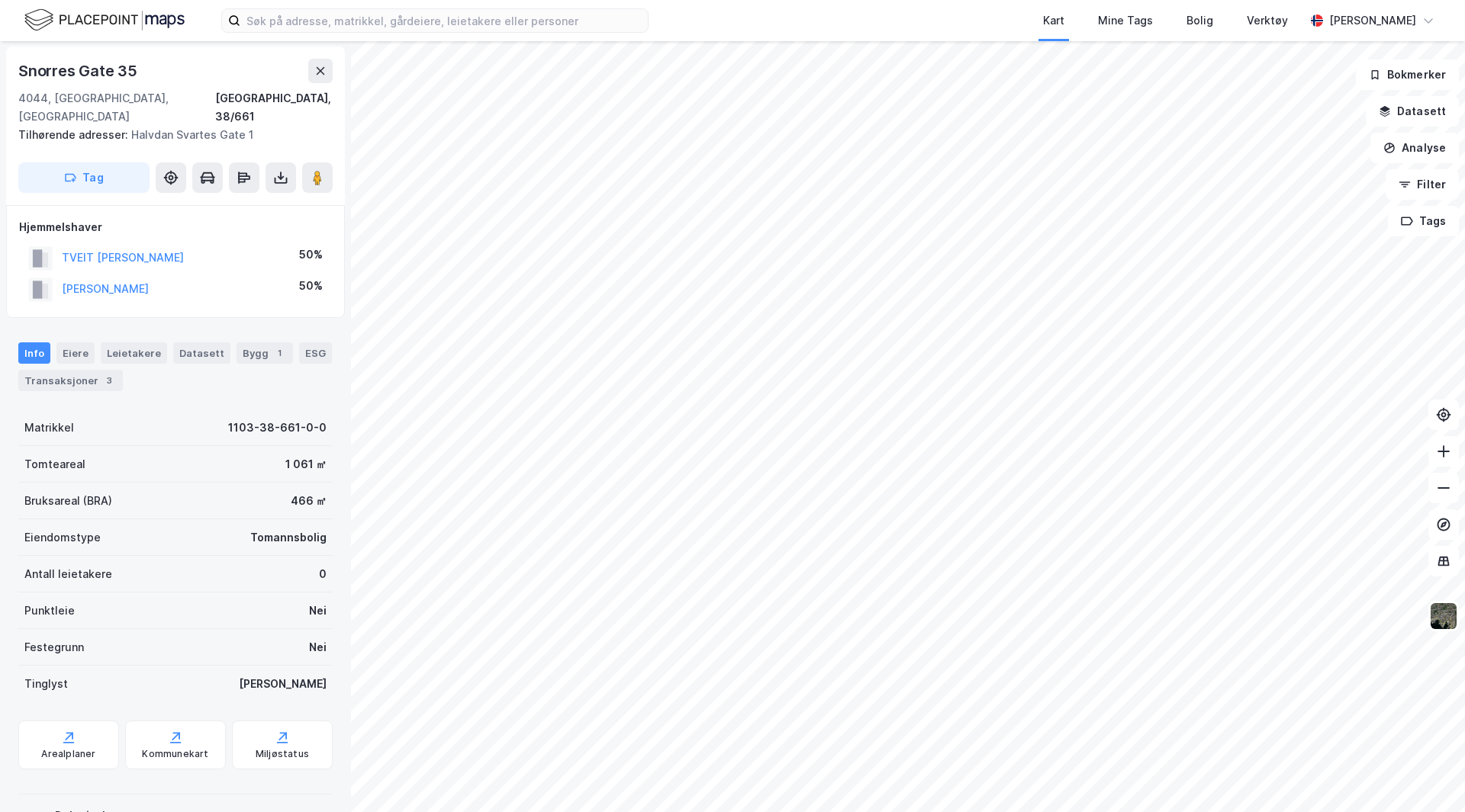
click at [478, 812] on html "Kart Mine Tags Bolig Verktøy [PERSON_NAME] [GEOGRAPHIC_DATA] 35 4044, [GEOGRAPH…" at bounding box center [732, 406] width 1465 height 812
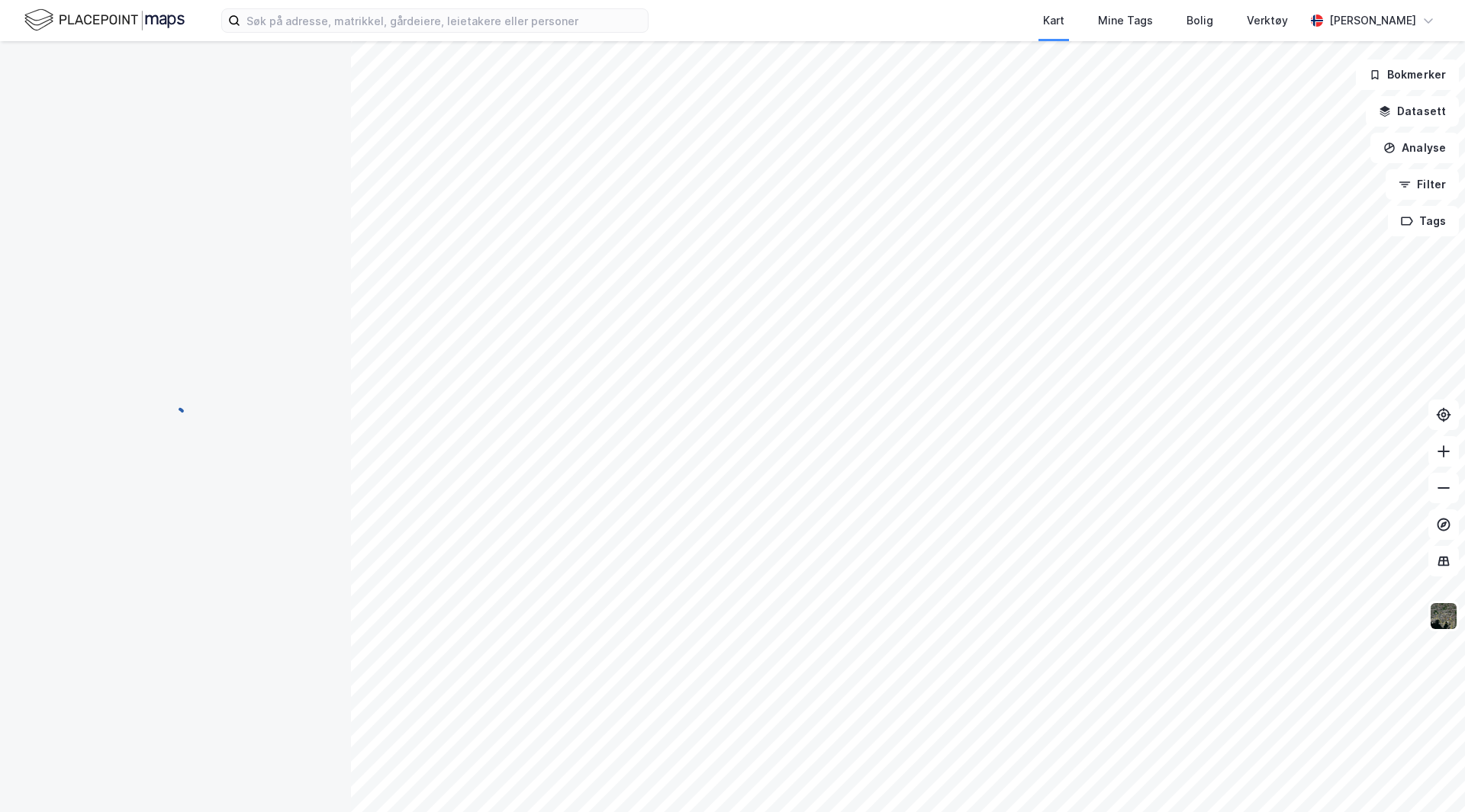
scroll to position [1, 0]
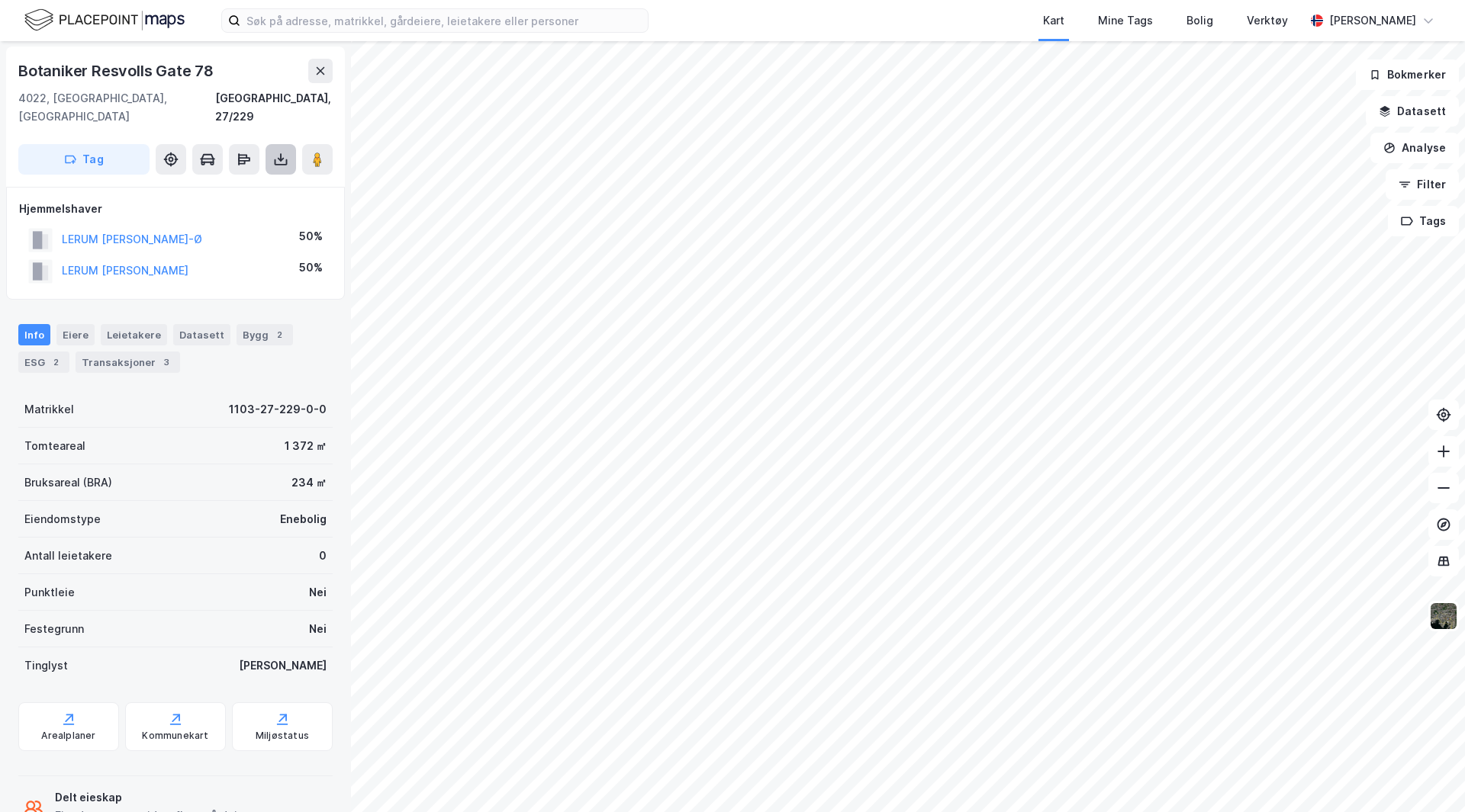
click at [276, 160] on icon at bounding box center [281, 163] width 13 height 6
click at [260, 178] on div "Last ned grunnbok" at bounding box center [214, 190] width 163 height 25
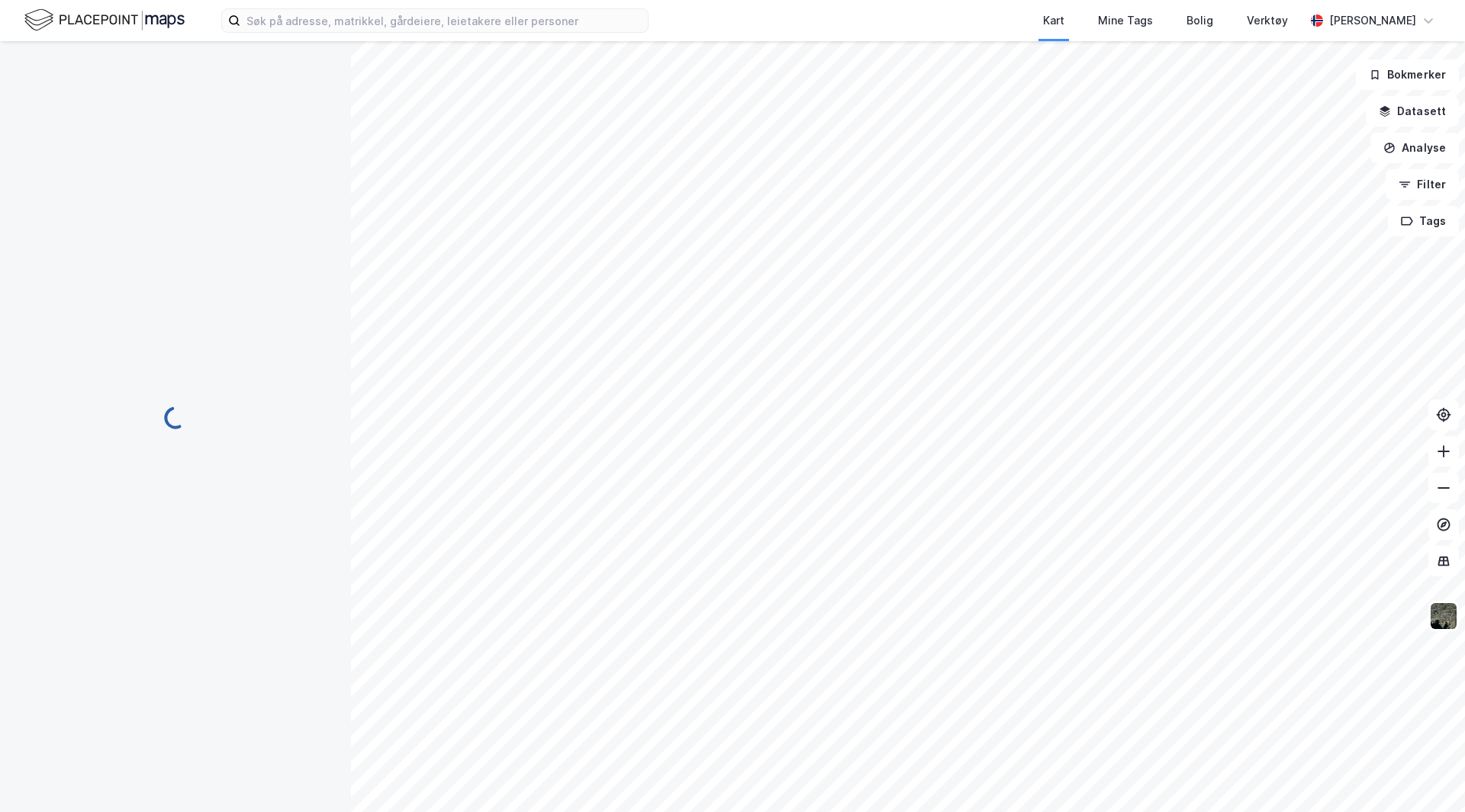
scroll to position [1, 0]
